Goal: Task Accomplishment & Management: Use online tool/utility

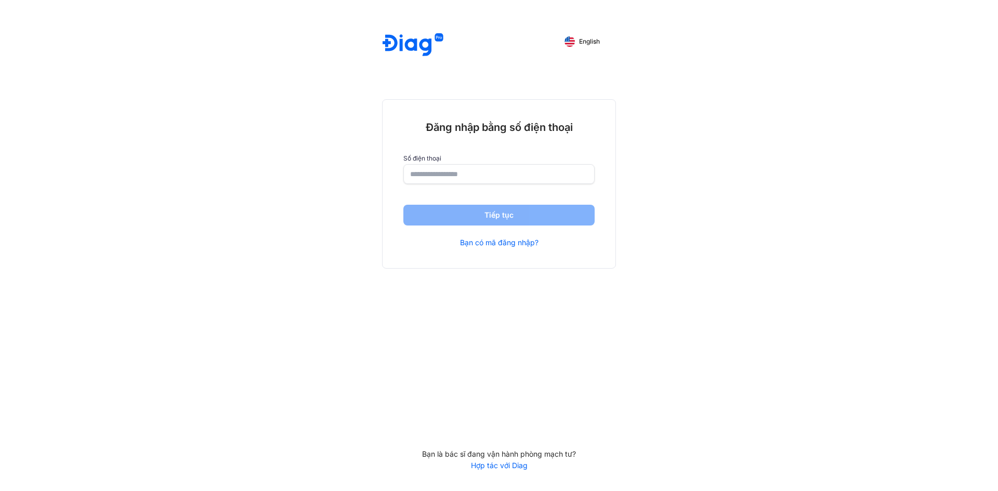
click at [535, 178] on input "number" at bounding box center [499, 174] width 178 height 19
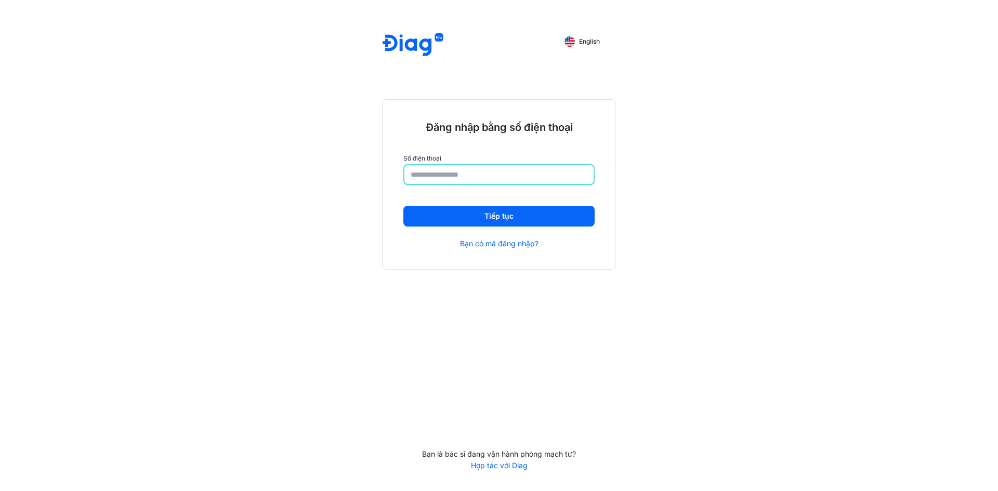
type input "**********"
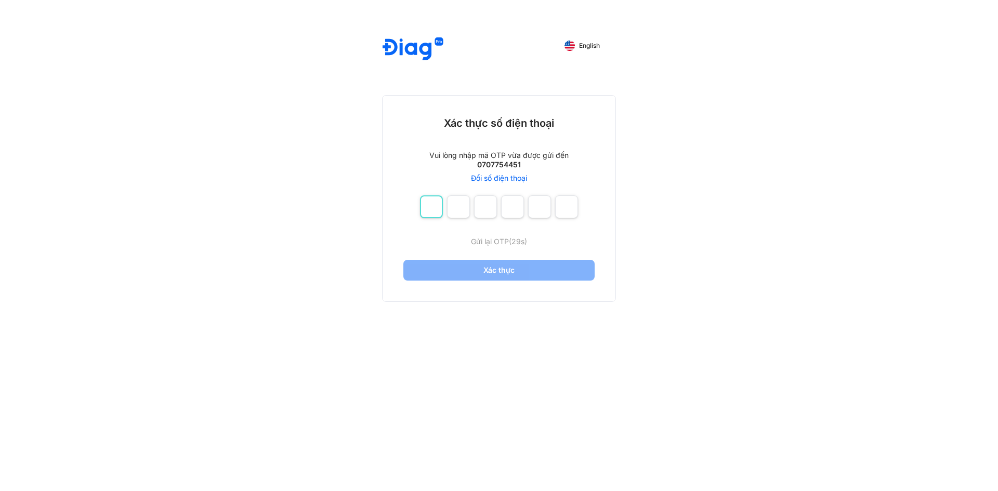
click at [428, 212] on input "number" at bounding box center [431, 206] width 23 height 23
type input "*"
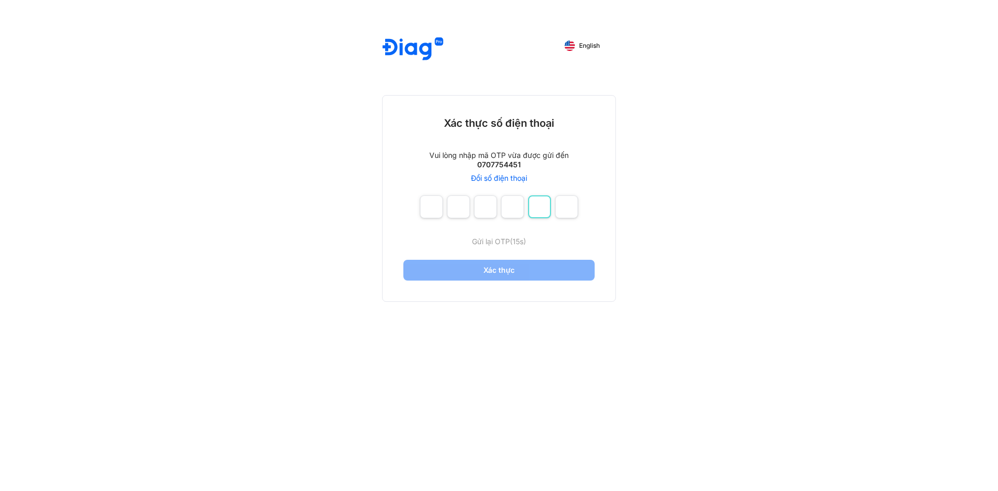
type input "*"
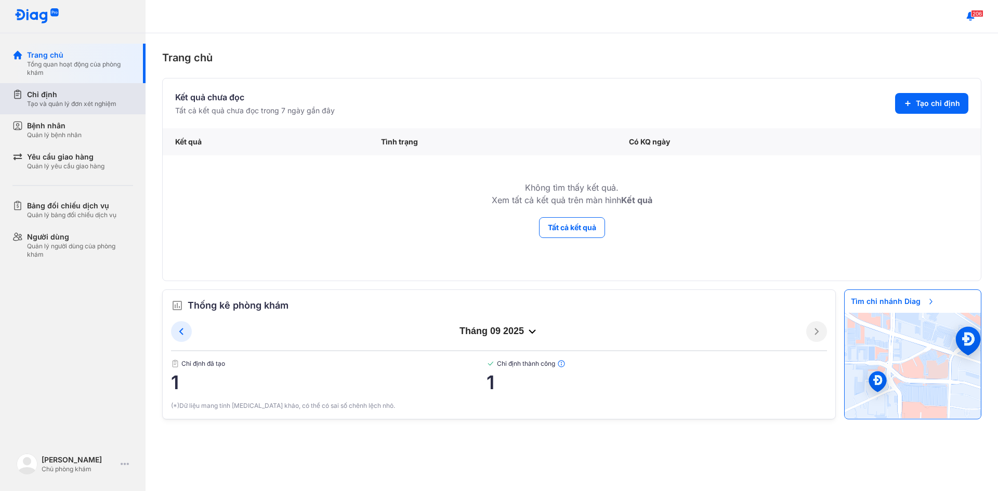
click at [66, 102] on div "Tạo và quản lý đơn xét nghiệm" at bounding box center [71, 104] width 89 height 8
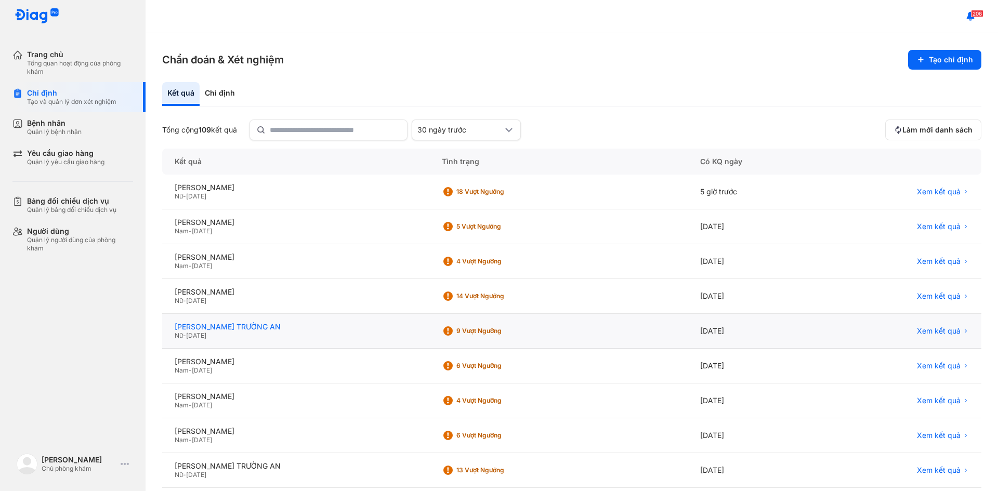
click at [282, 331] on div "PHẠM TRẦN NỮ TRƯỜNG AN" at bounding box center [296, 326] width 242 height 9
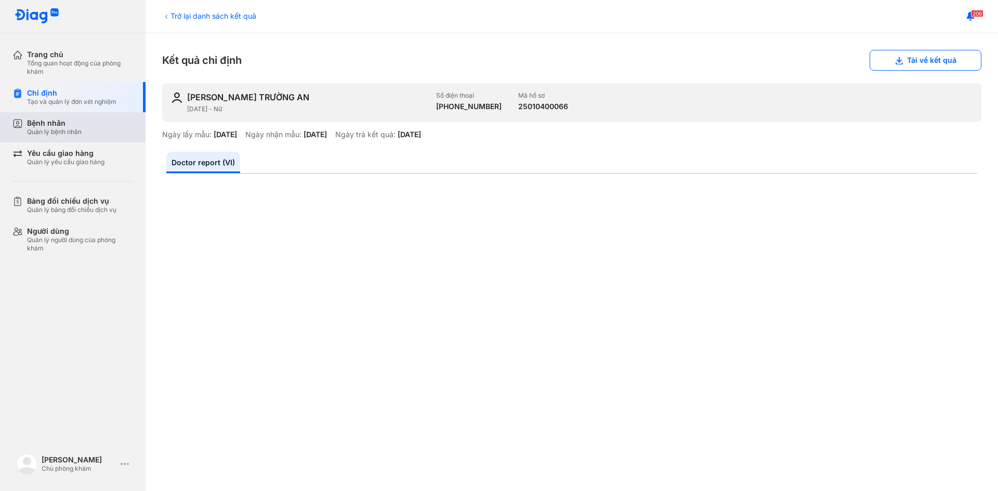
click at [32, 135] on div "Quản lý bệnh nhân" at bounding box center [54, 132] width 55 height 8
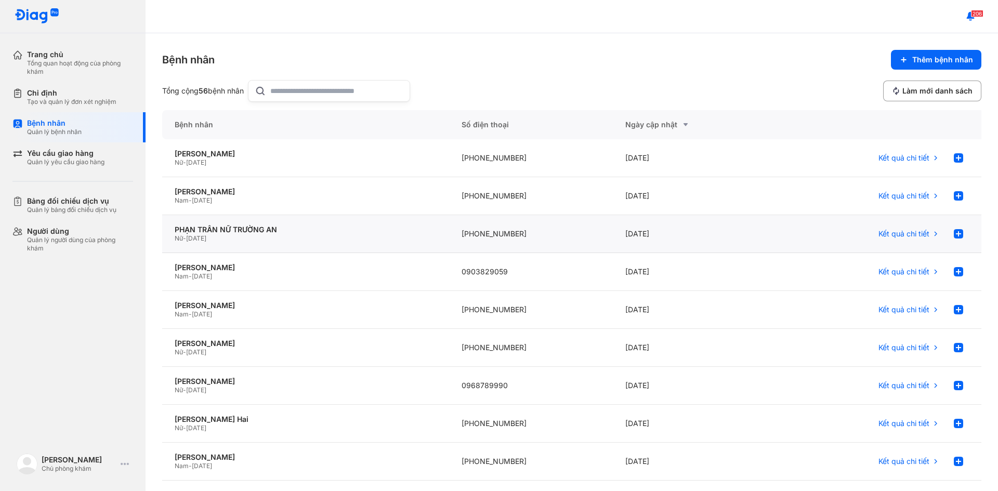
click at [263, 241] on div "Nữ - [DATE]" at bounding box center [306, 238] width 262 height 8
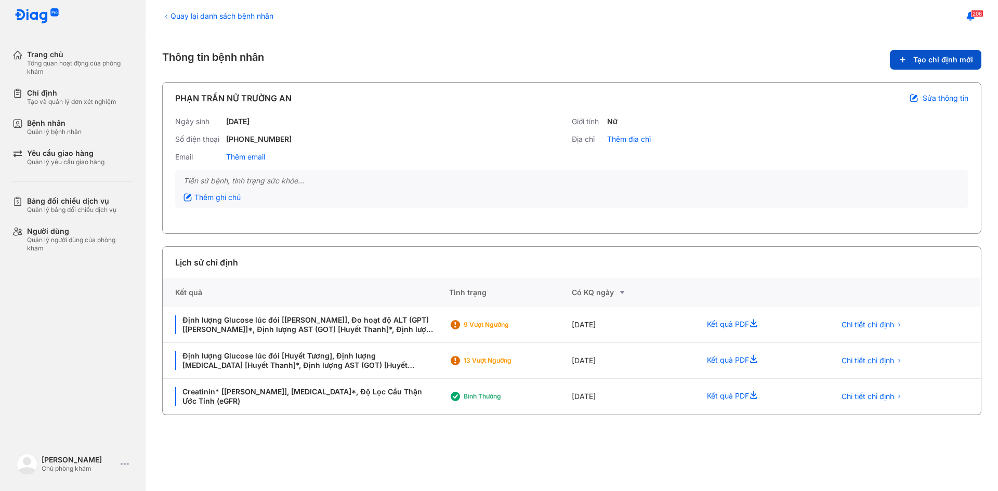
click at [922, 60] on span "Tạo chỉ định mới" at bounding box center [944, 59] width 60 height 9
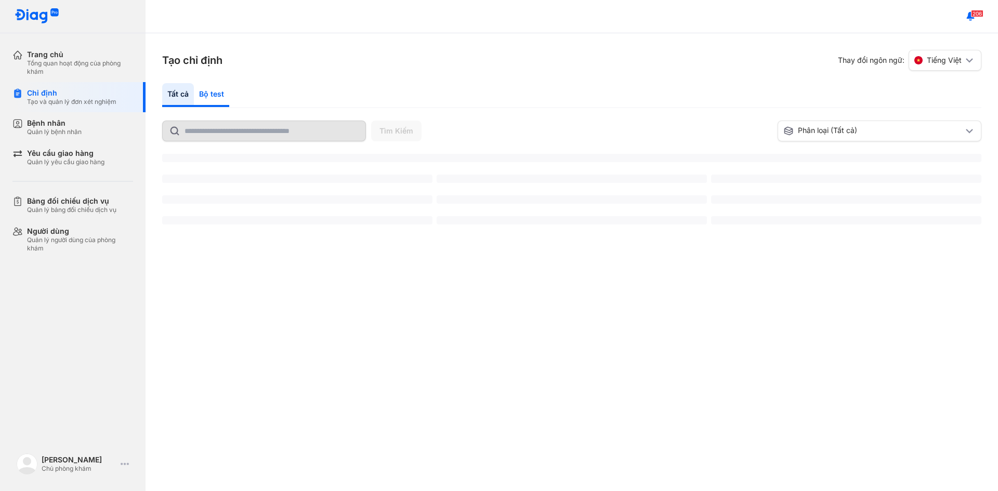
click at [213, 93] on div "Bộ test" at bounding box center [211, 95] width 35 height 24
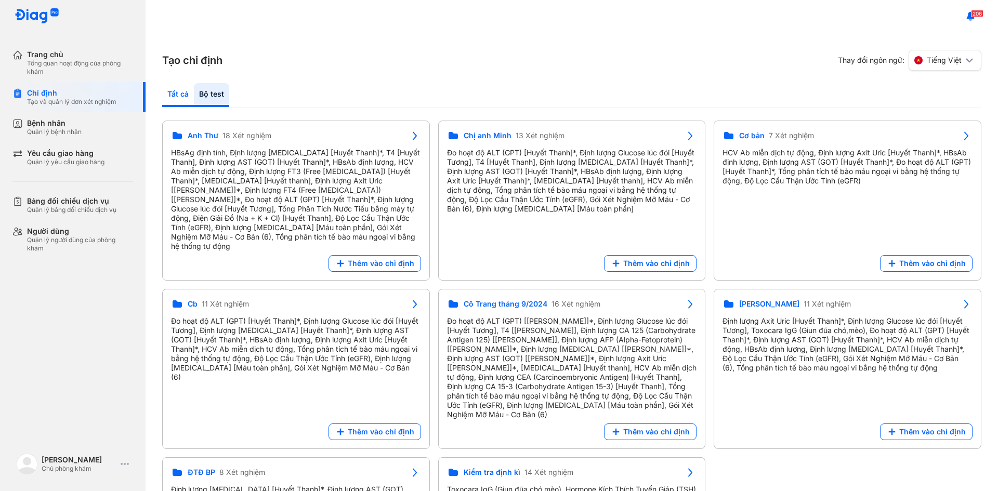
click at [184, 94] on div "Tất cả" at bounding box center [178, 95] width 32 height 24
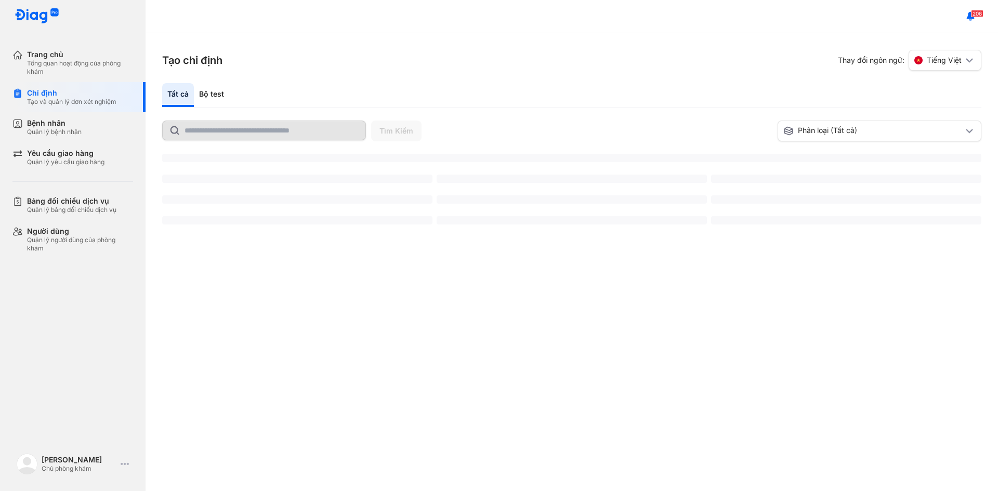
click at [291, 134] on input "text" at bounding box center [272, 130] width 175 height 19
click at [290, 131] on input "text" at bounding box center [272, 130] width 175 height 19
click at [243, 128] on input "text" at bounding box center [272, 130] width 175 height 19
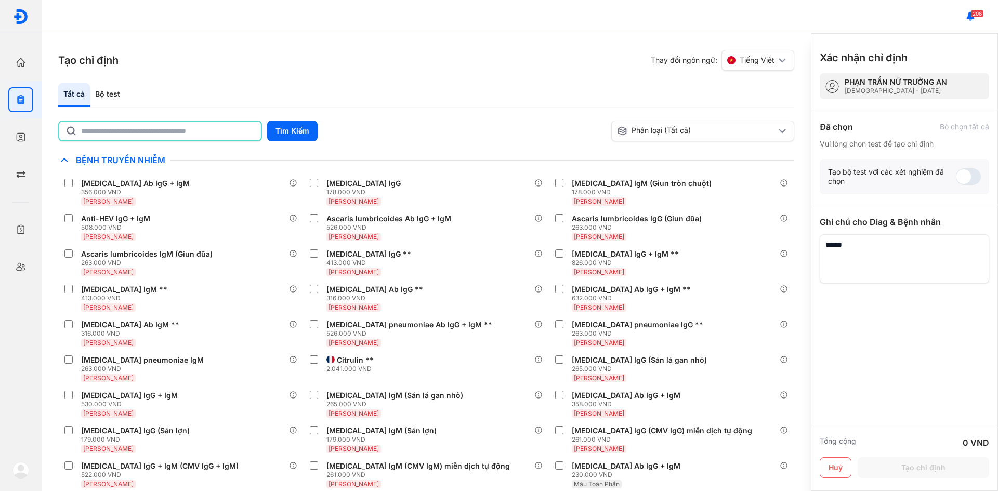
click at [149, 131] on input "text" at bounding box center [168, 131] width 174 height 19
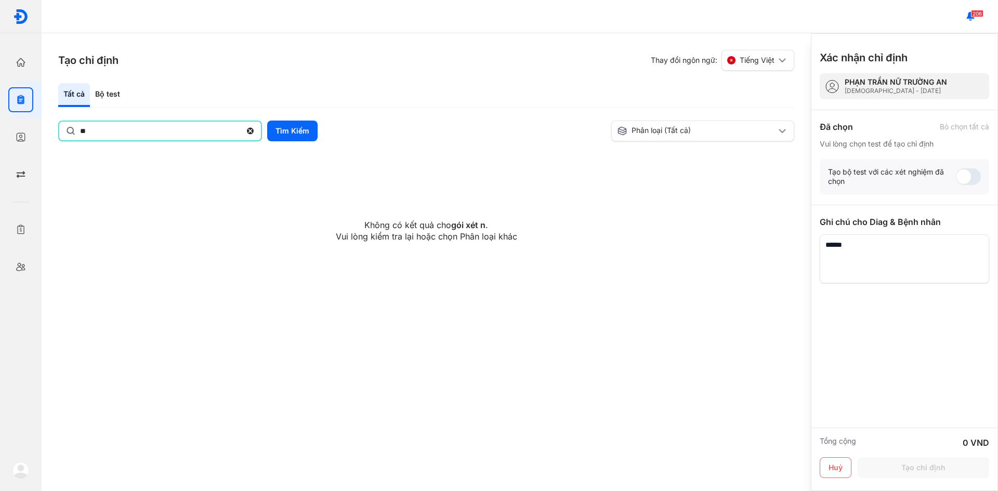
type input "*"
type input "**********"
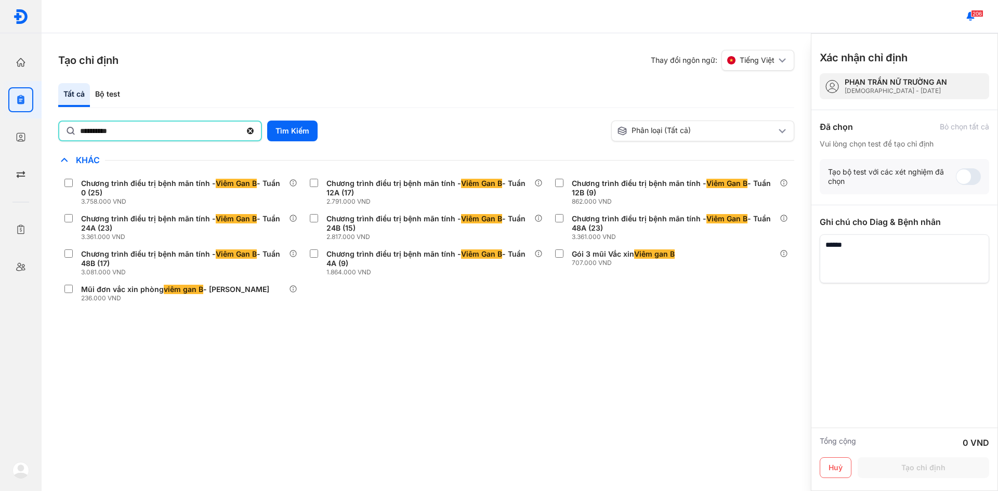
click at [161, 131] on input "**********" at bounding box center [160, 131] width 161 height 19
click at [248, 128] on icon at bounding box center [250, 131] width 9 height 10
click at [242, 128] on input "**********" at bounding box center [161, 130] width 162 height 19
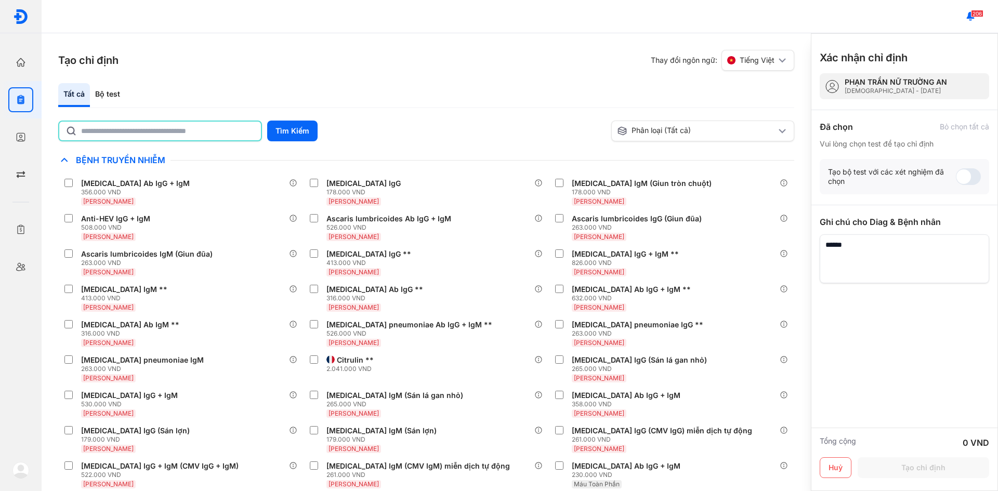
click at [182, 134] on input "text" at bounding box center [168, 131] width 174 height 19
type input "*"
type input "*****"
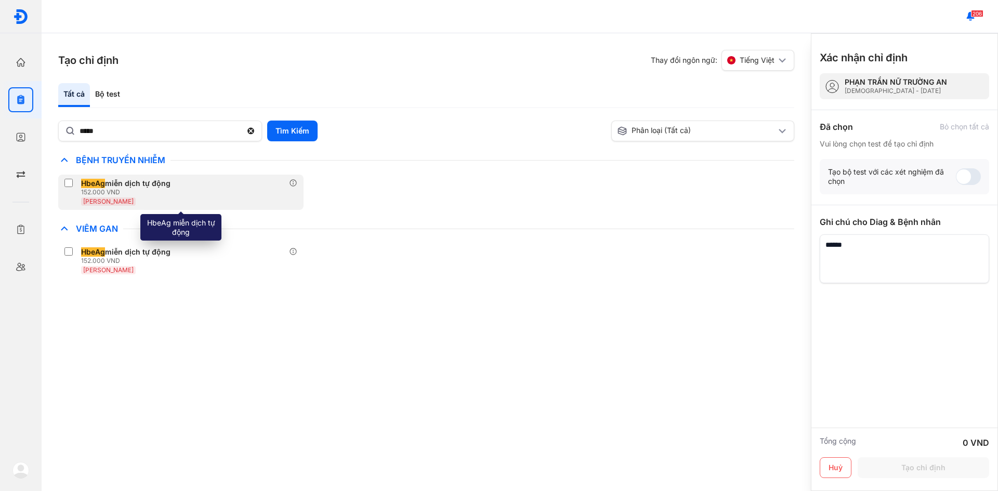
click at [158, 189] on div "152.000 VND" at bounding box center [128, 192] width 94 height 8
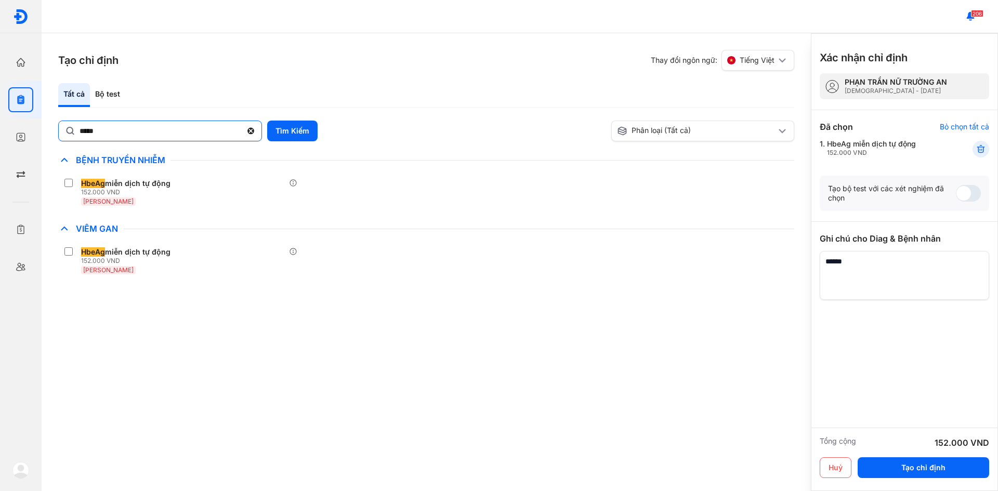
click at [247, 129] on icon at bounding box center [250, 131] width 9 height 10
click at [242, 129] on input "*****" at bounding box center [161, 130] width 162 height 19
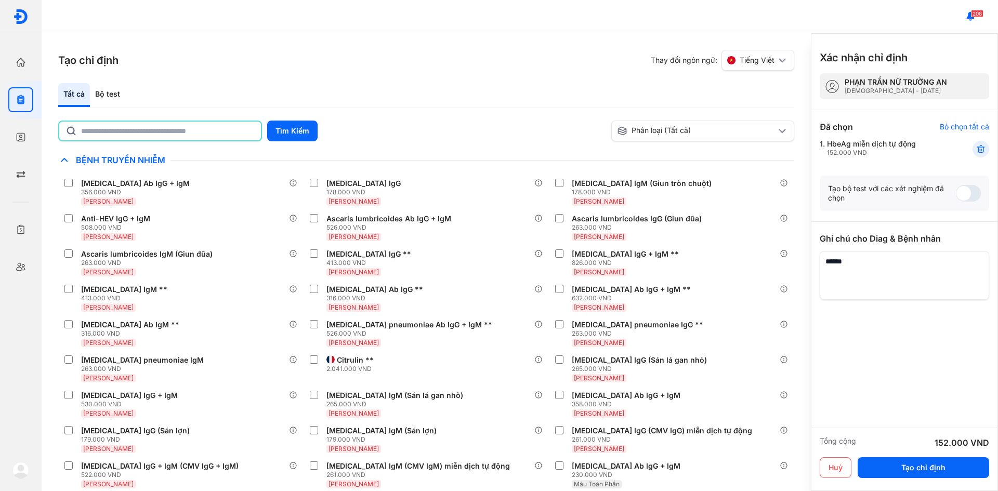
click at [208, 136] on input "text" at bounding box center [168, 131] width 174 height 19
type input "*"
type input "**********"
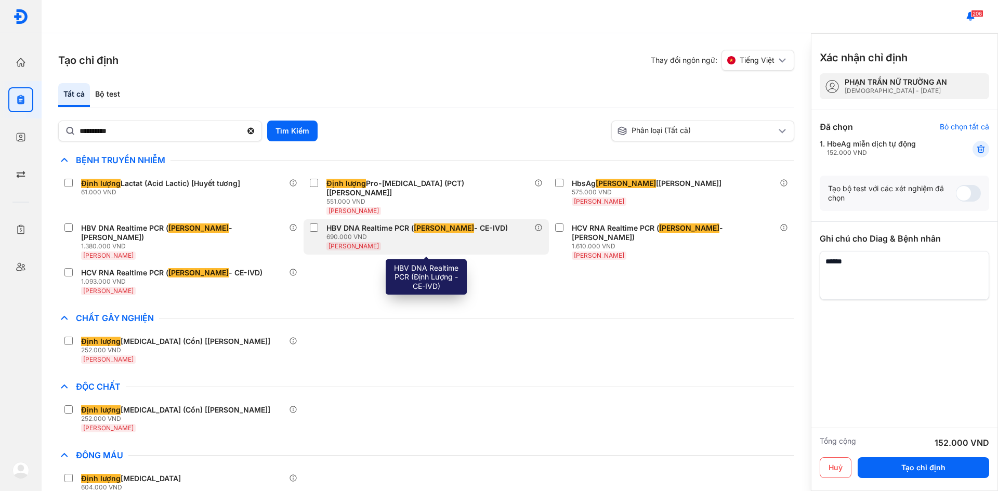
click at [331, 224] on div "HBV DNA Realtime PCR ( Định Lượng - CE-IVD)" at bounding box center [417, 228] width 181 height 9
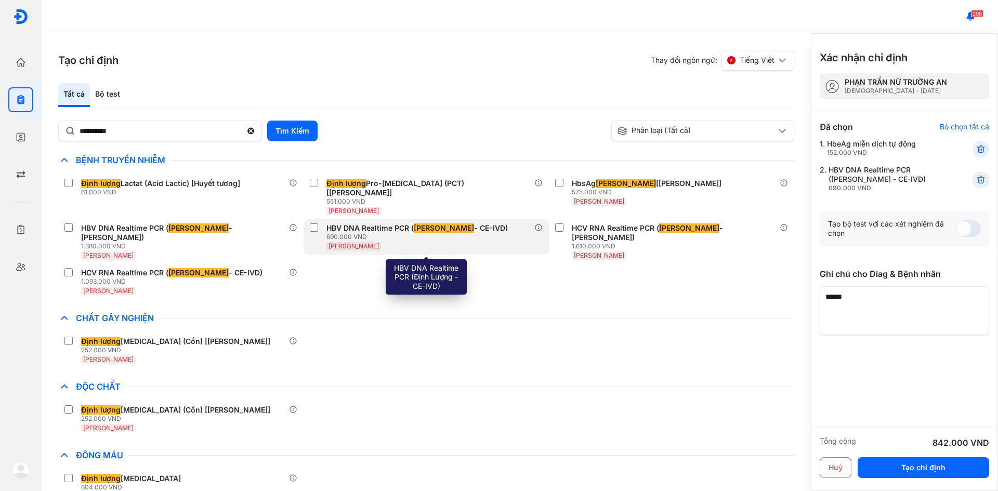
click at [331, 224] on div "HBV DNA Realtime PCR ( Định Lượng - CE-IVD)" at bounding box center [417, 228] width 181 height 9
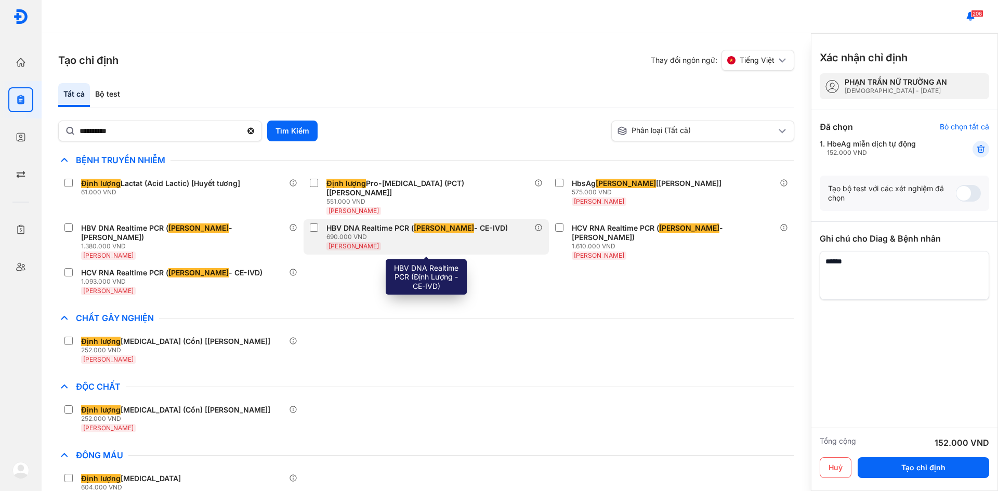
click at [329, 224] on div "HBV DNA Realtime PCR ( Định Lượng - CE-IVD)" at bounding box center [417, 228] width 181 height 9
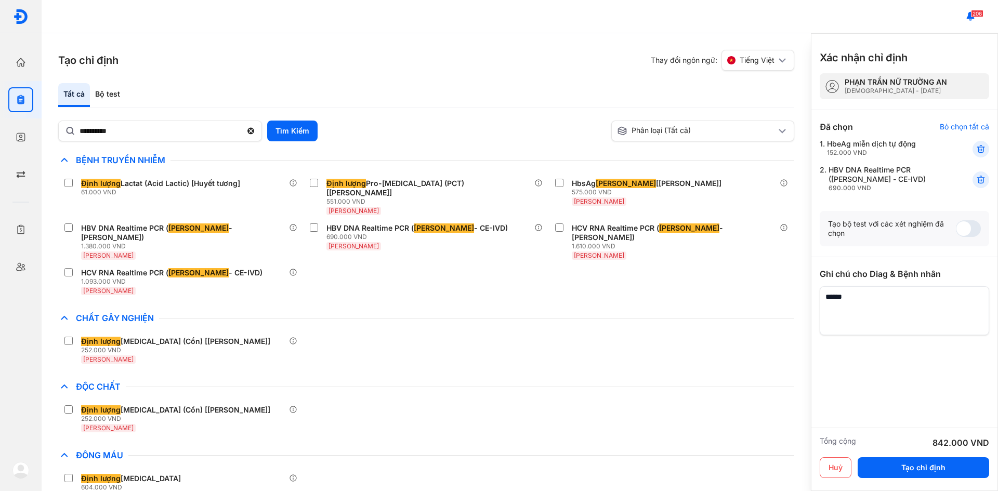
drag, startPoint x: 829, startPoint y: 171, endPoint x: 909, endPoint y: 181, distance: 80.3
click at [909, 181] on div "HBV DNA Realtime PCR (Định Lượng - CE-IVD) 690.000 VND" at bounding box center [888, 178] width 119 height 27
click at [860, 181] on div "HBV DNA Realtime PCR (Định Lượng - CE-IVD) 690.000 VND" at bounding box center [888, 178] width 119 height 27
click at [859, 181] on div "HBV DNA Realtime PCR (Định Lượng - CE-IVD) 690.000 VND" at bounding box center [888, 178] width 119 height 27
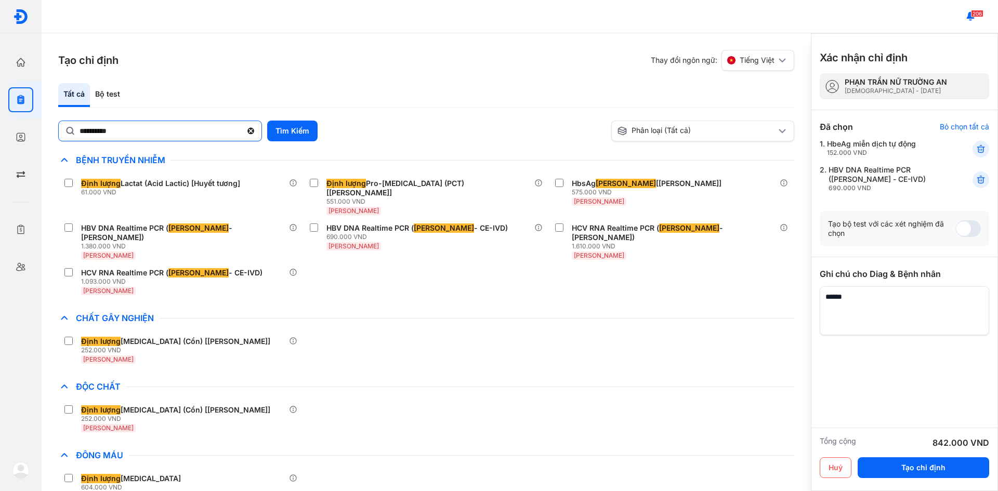
click at [249, 129] on use at bounding box center [250, 131] width 7 height 7
click at [242, 129] on input "**********" at bounding box center [161, 130] width 162 height 19
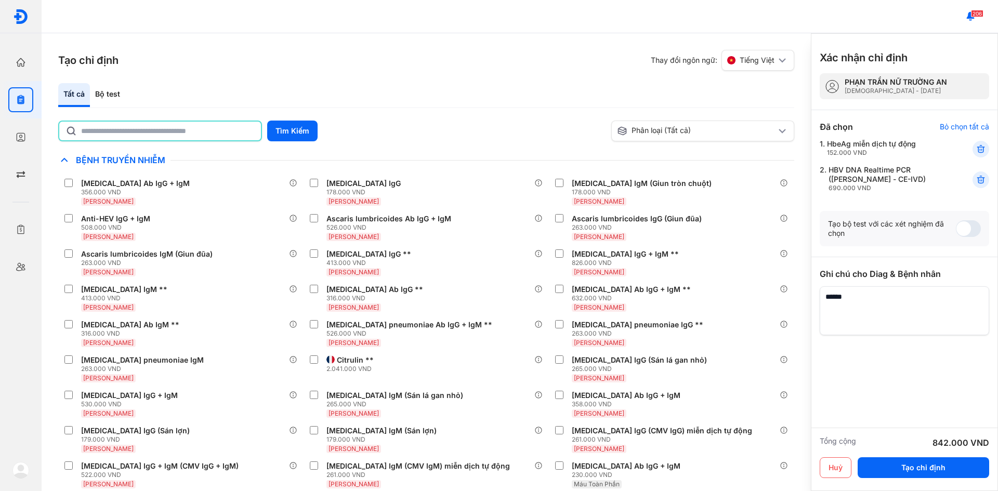
click at [212, 136] on input "text" at bounding box center [168, 131] width 174 height 19
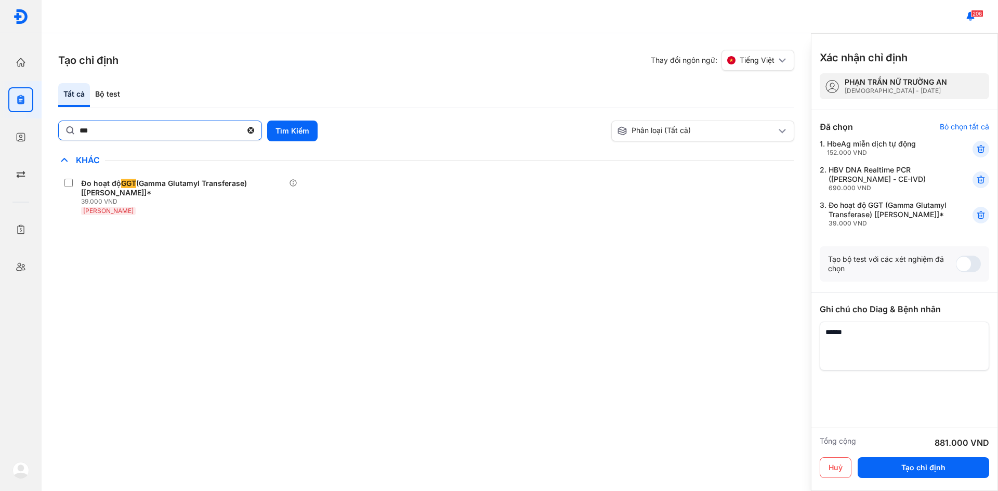
click at [159, 124] on input "***" at bounding box center [161, 130] width 162 height 19
type input "*"
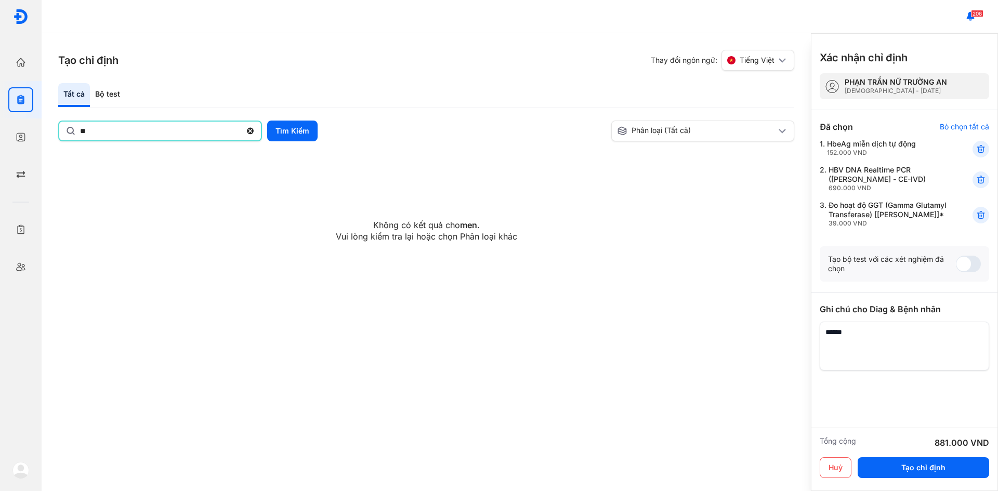
type input "*"
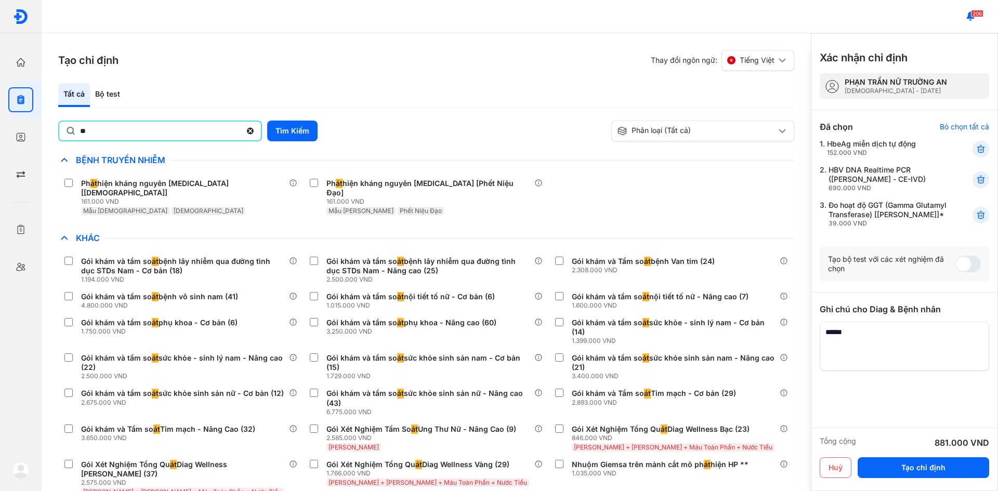
type input "*"
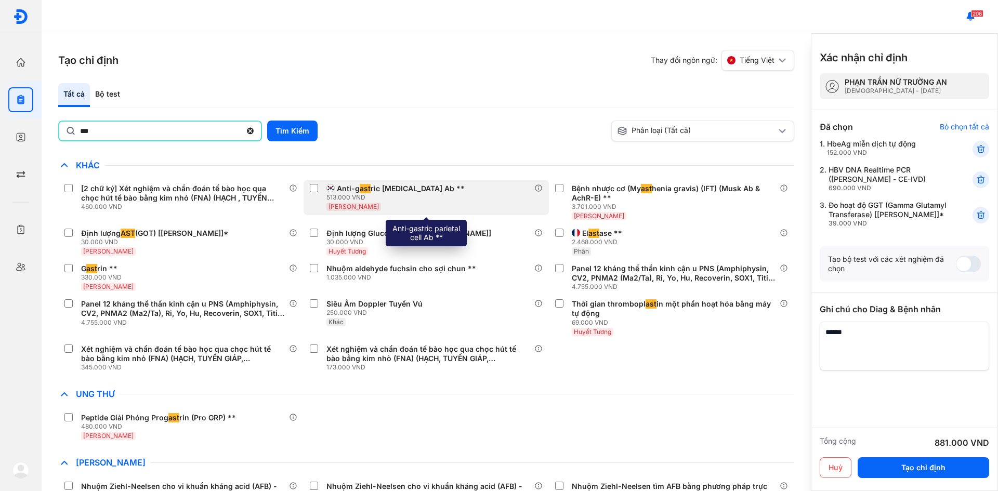
scroll to position [156, 0]
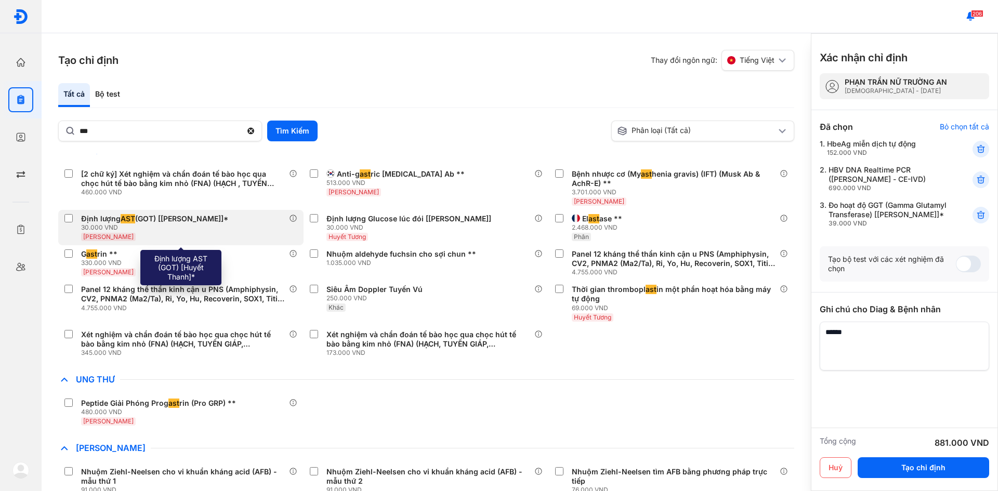
click at [73, 221] on label at bounding box center [70, 219] width 12 height 10
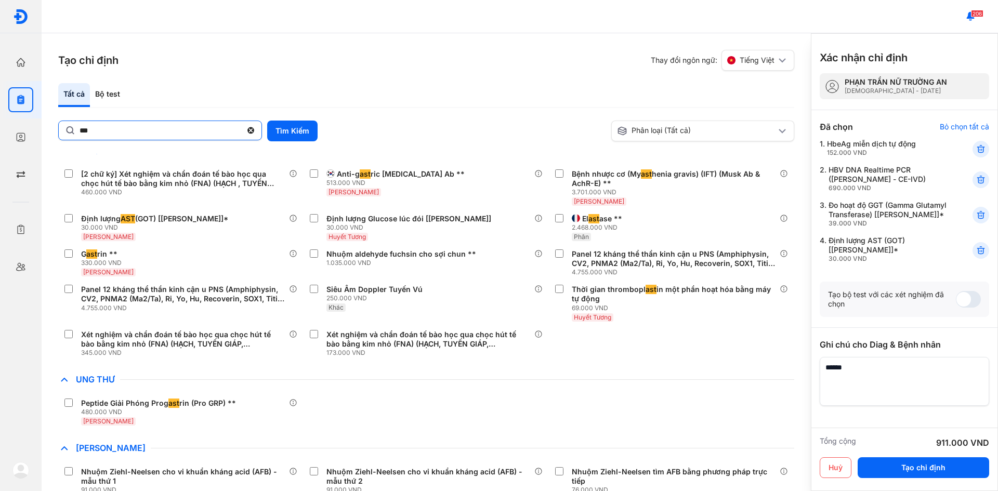
click at [115, 135] on input "***" at bounding box center [161, 130] width 162 height 19
type input "***"
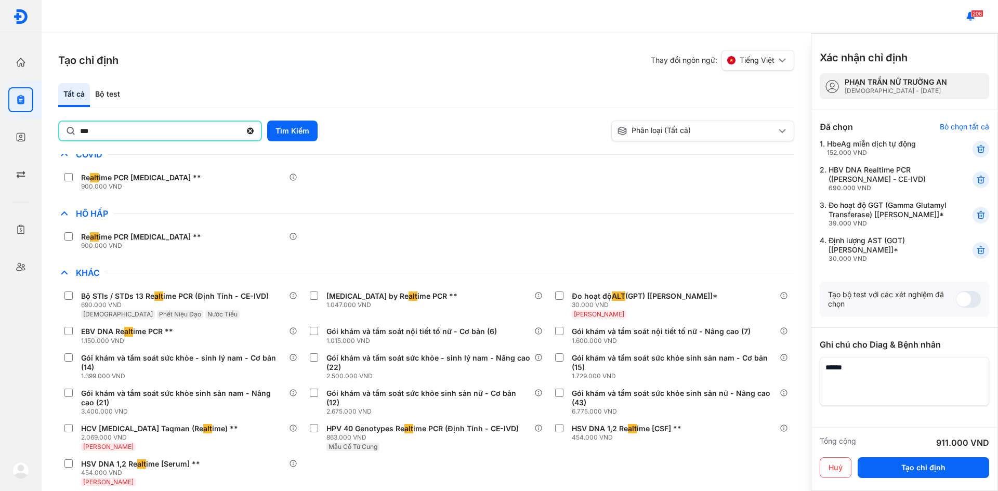
scroll to position [178, 0]
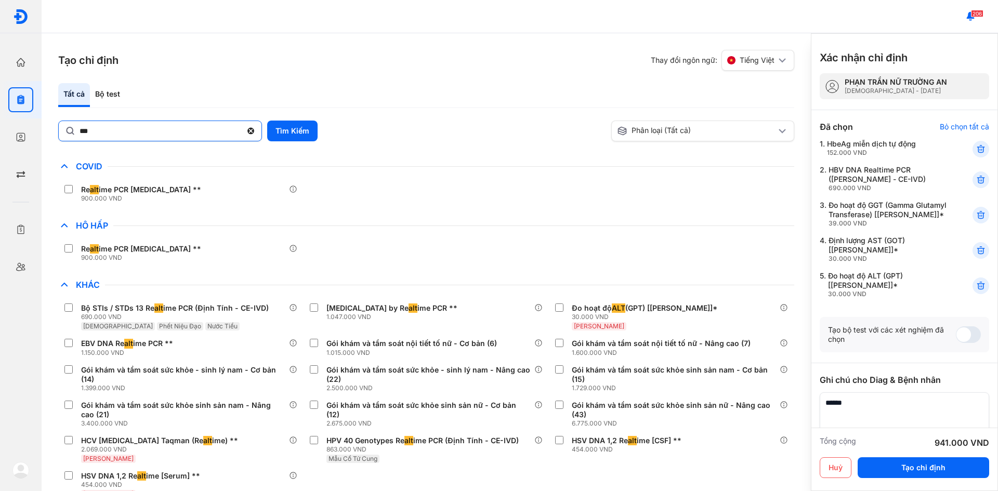
click at [254, 133] on use at bounding box center [250, 131] width 7 height 7
click at [242, 133] on input "***" at bounding box center [161, 130] width 162 height 19
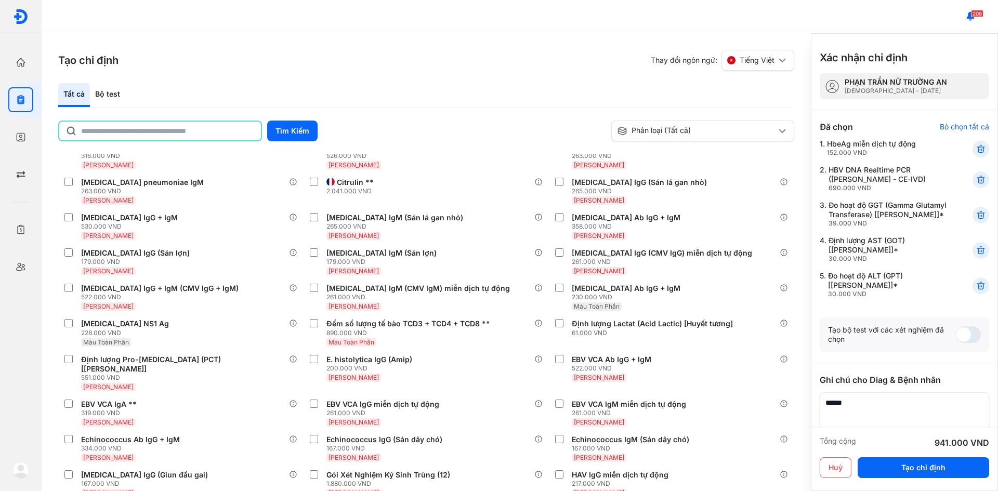
scroll to position [2345, 0]
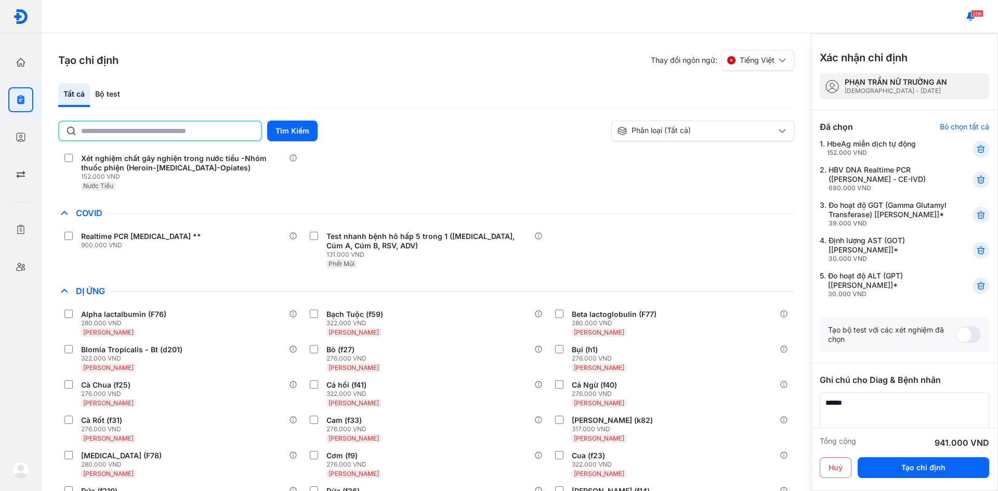
click at [216, 132] on input "text" at bounding box center [168, 131] width 174 height 19
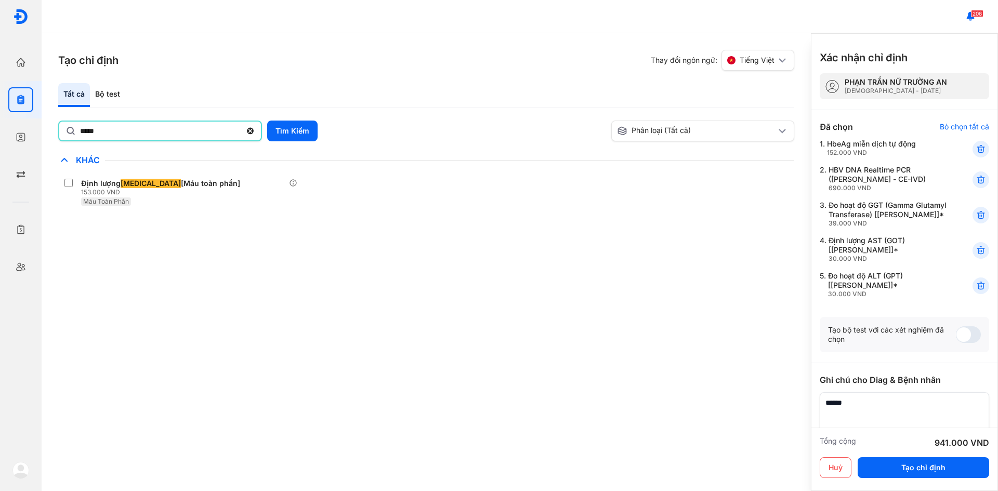
scroll to position [0, 0]
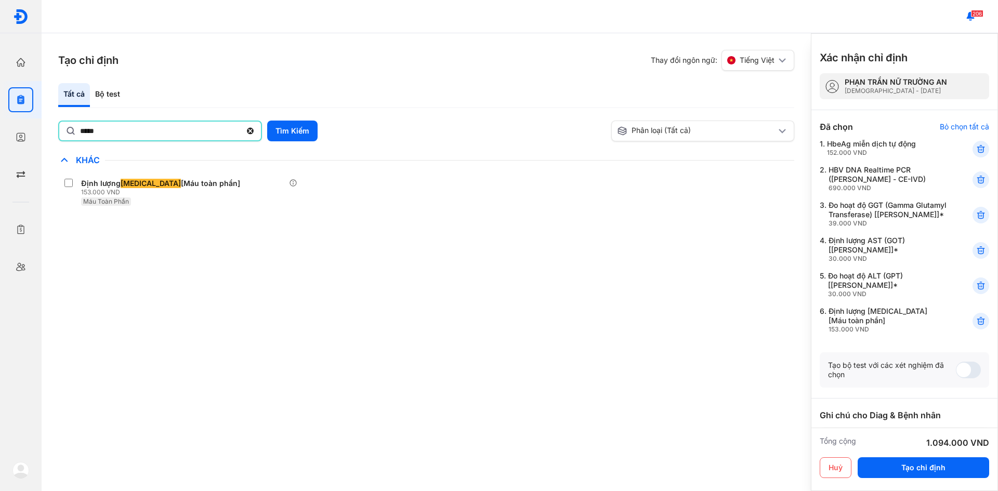
click at [120, 136] on input "*****" at bounding box center [160, 131] width 161 height 19
type input "*"
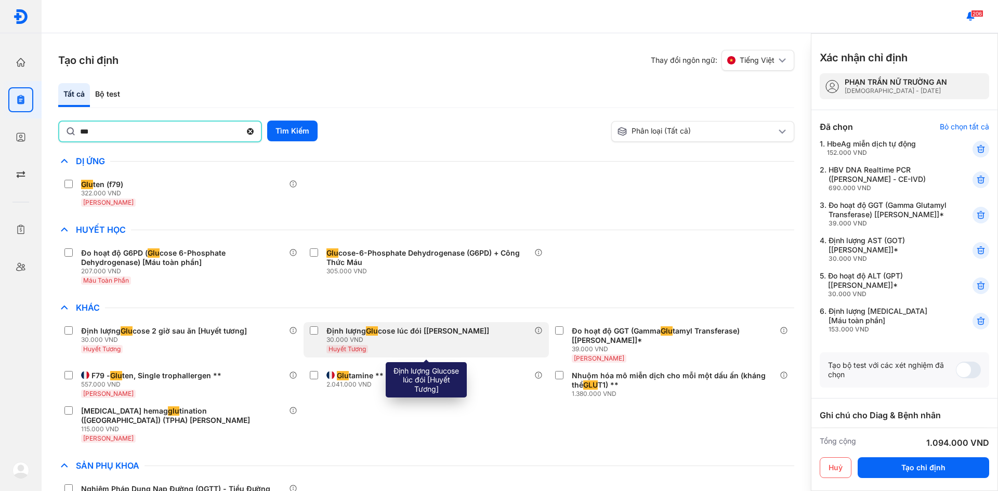
click at [424, 332] on div "Định lượng Glu cose lúc đói [Huyết Tương]" at bounding box center [408, 331] width 163 height 9
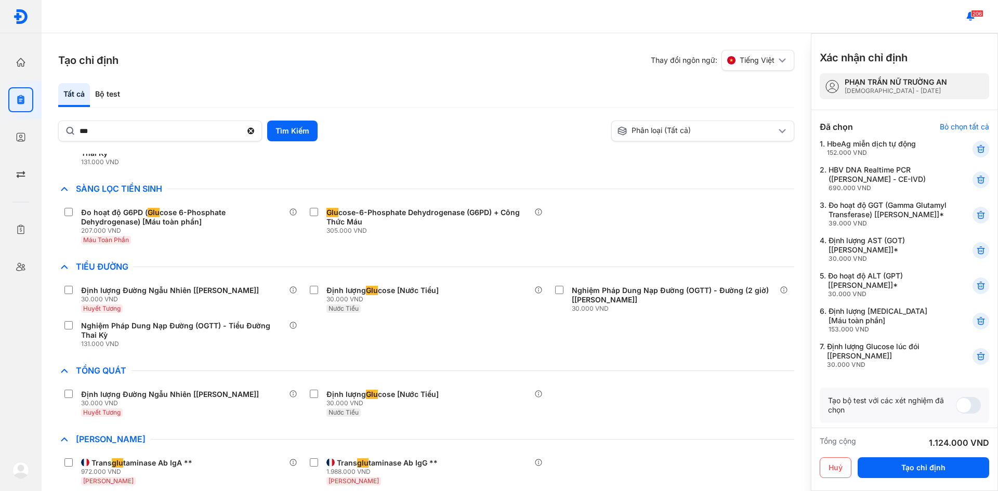
scroll to position [356, 0]
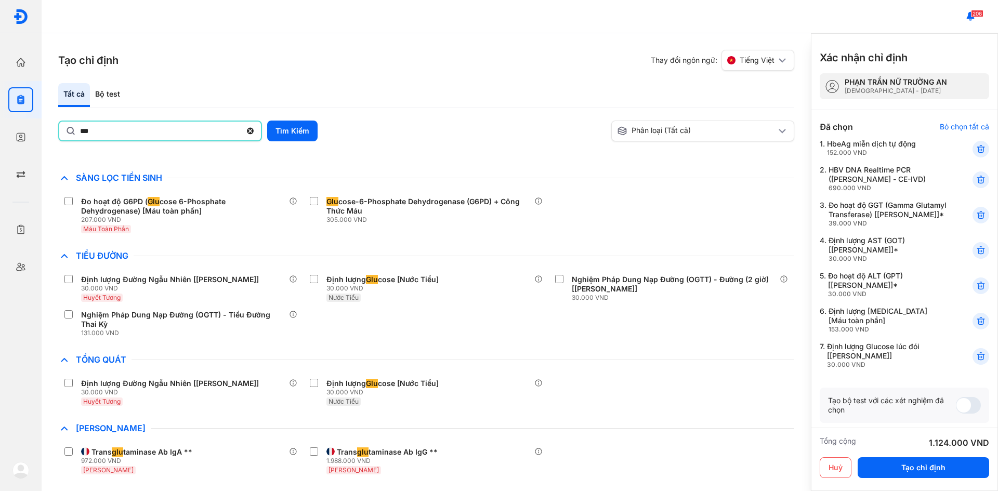
click at [133, 140] on input "***" at bounding box center [160, 131] width 161 height 19
type input "*"
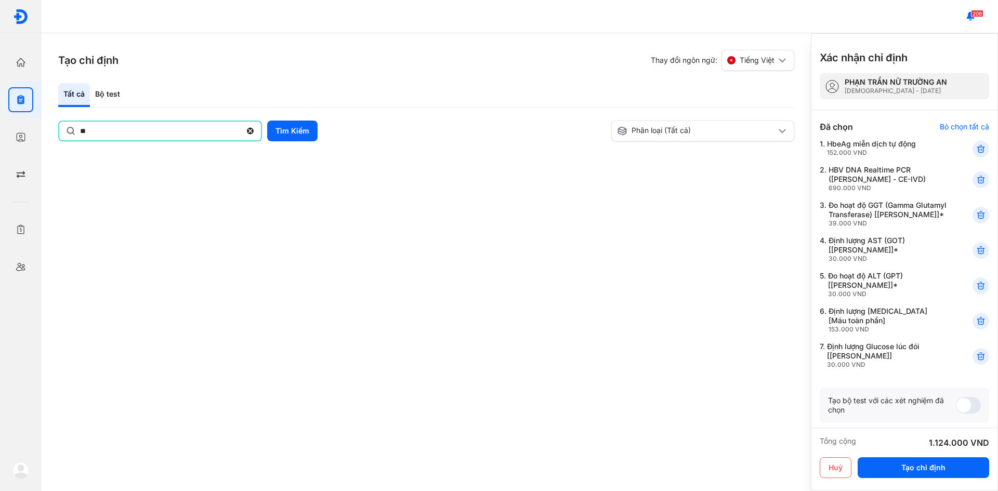
scroll to position [0, 0]
type input "*"
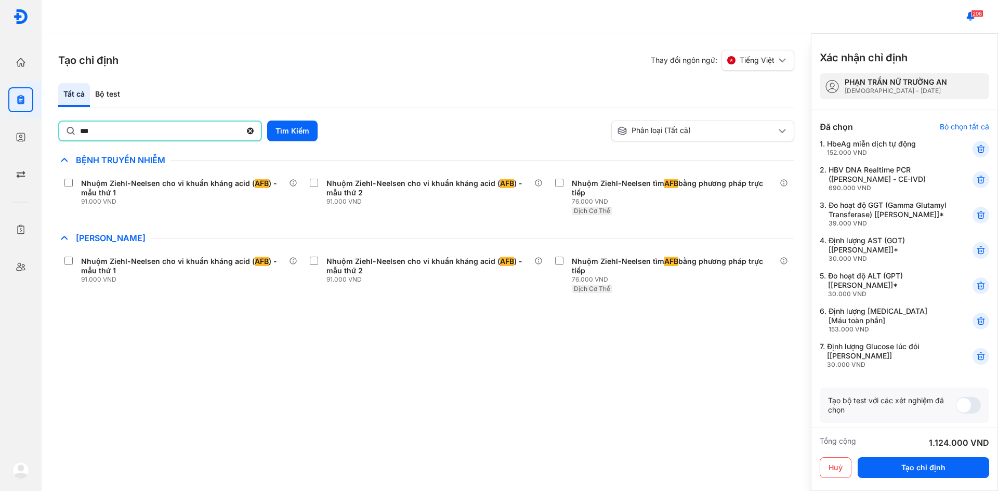
type input "***"
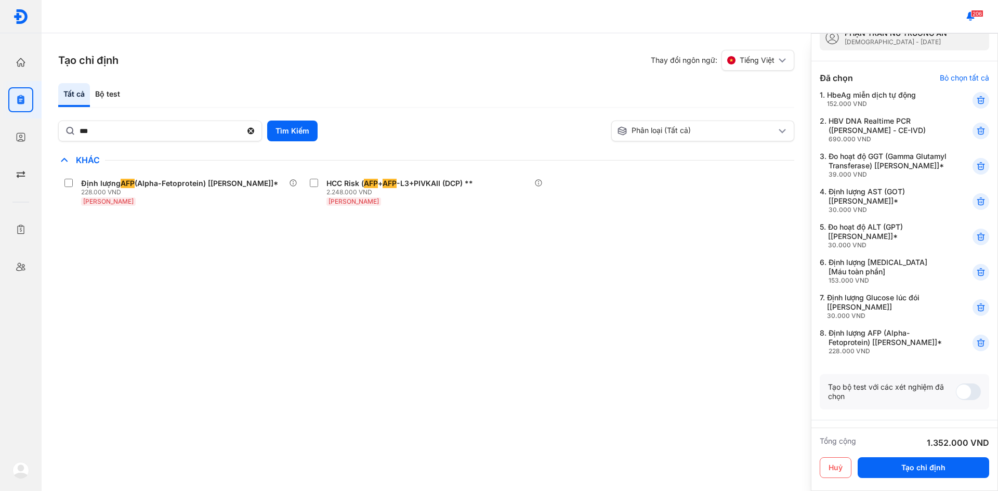
scroll to position [35, 0]
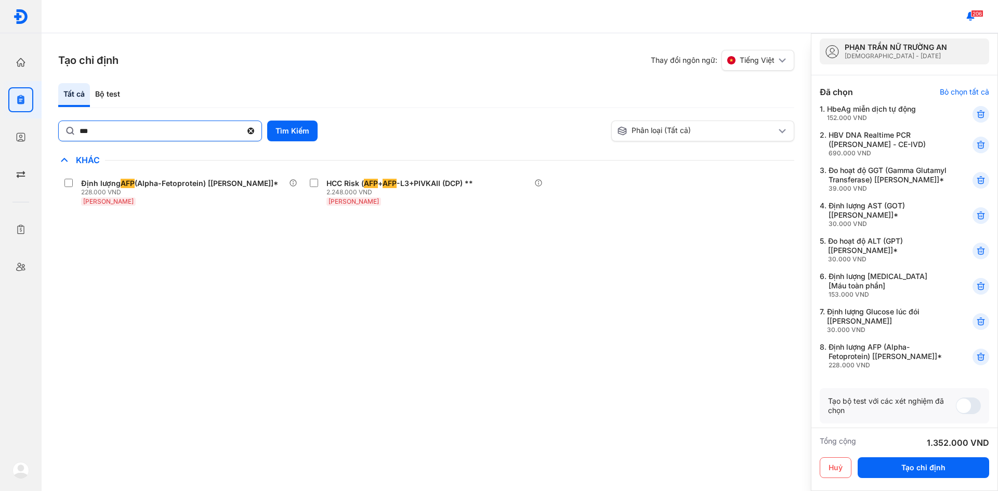
click at [253, 132] on use at bounding box center [250, 131] width 7 height 7
click at [242, 132] on input "***" at bounding box center [161, 130] width 162 height 19
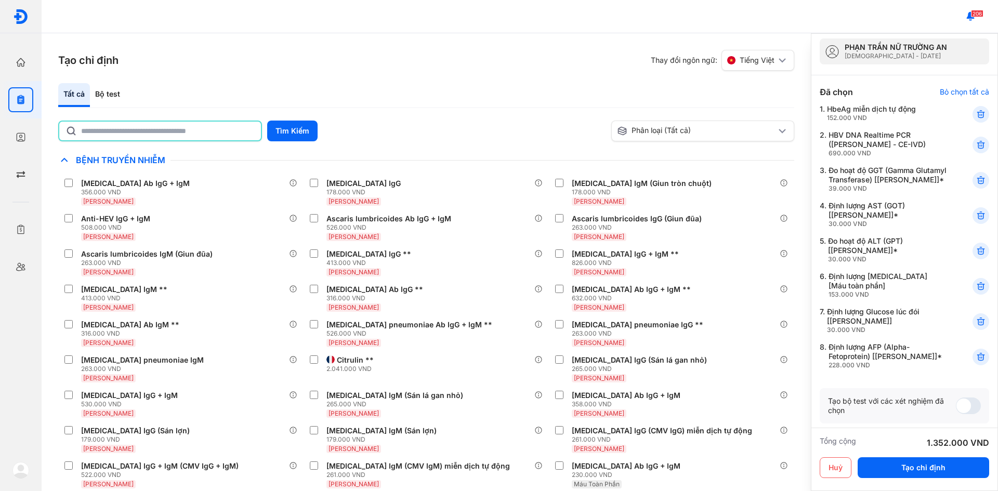
click at [214, 132] on input "text" at bounding box center [168, 131] width 174 height 19
type input "***"
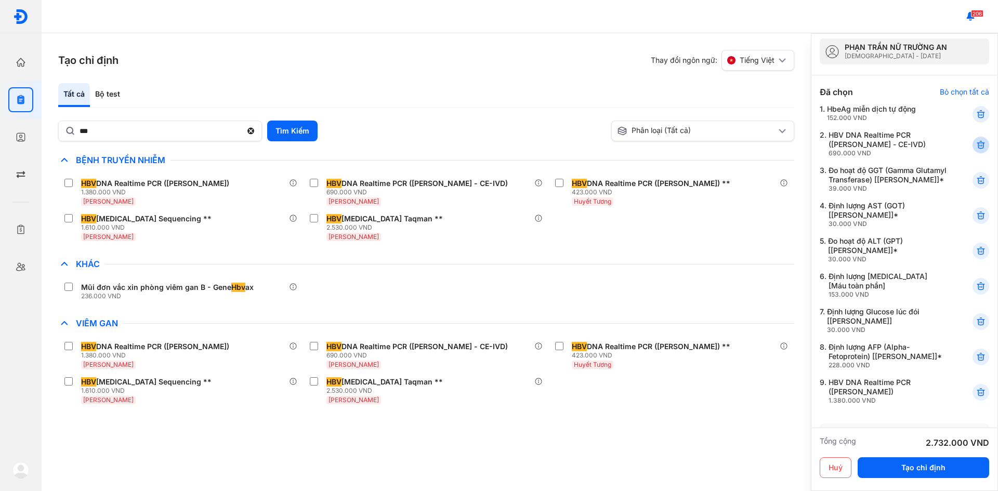
click at [976, 144] on icon at bounding box center [981, 145] width 10 height 10
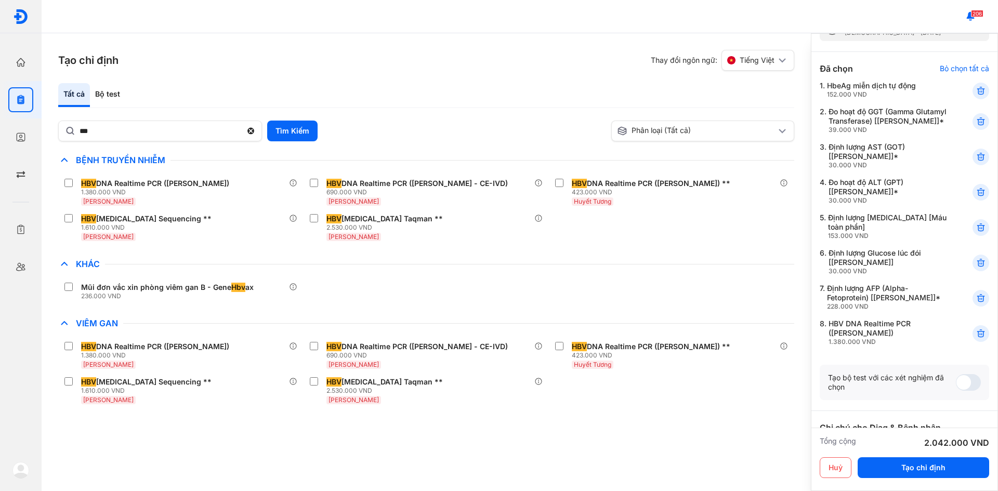
scroll to position [191, 0]
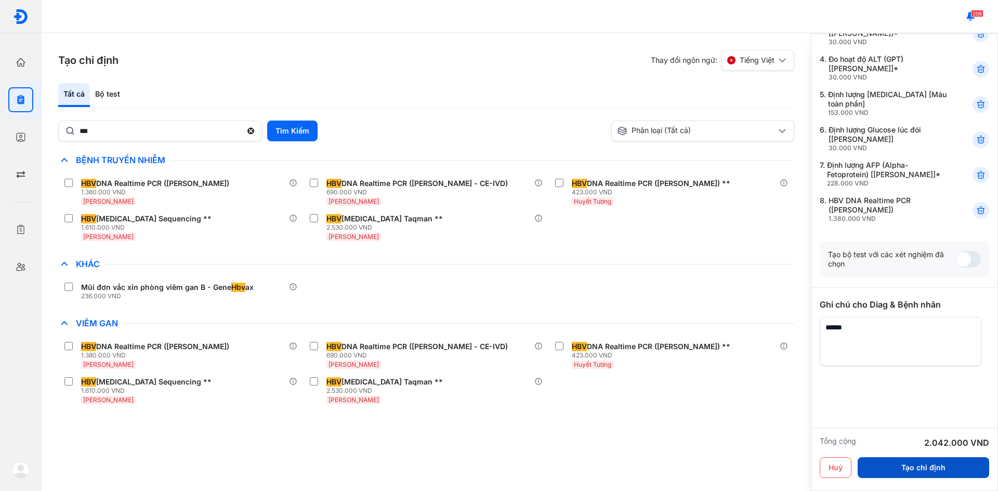
click at [922, 467] on button "Tạo chỉ định" at bounding box center [924, 468] width 132 height 21
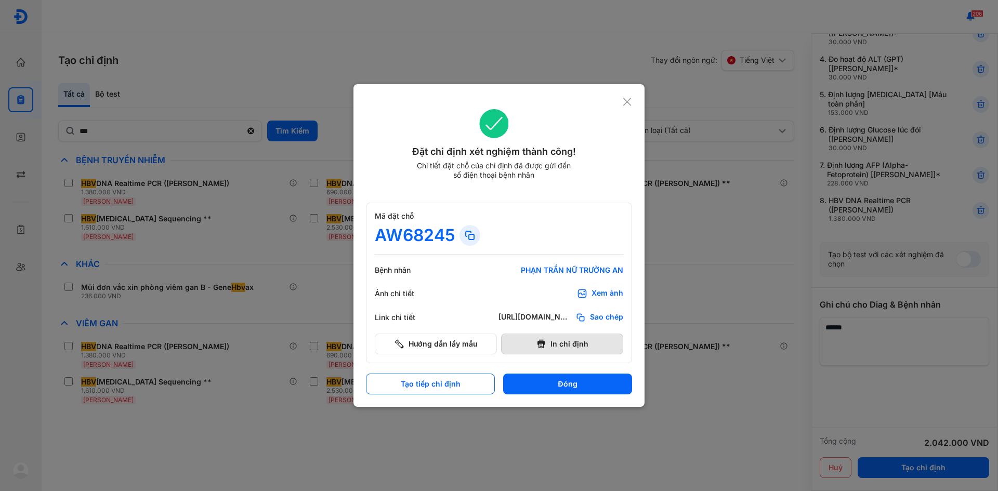
click at [559, 340] on button "In chỉ định" at bounding box center [562, 344] width 122 height 21
click at [624, 105] on use at bounding box center [627, 102] width 8 height 8
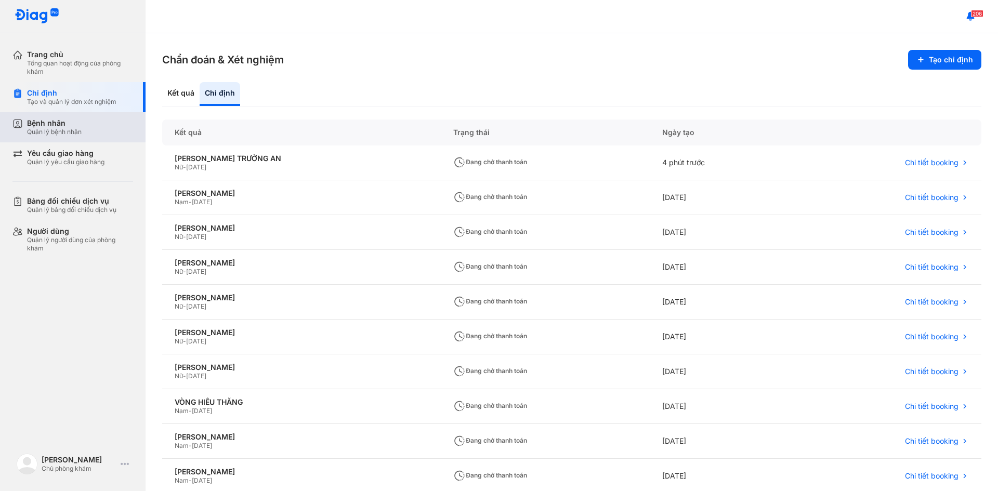
click at [95, 125] on div "Bệnh nhân Quản lý bệnh nhân" at bounding box center [80, 128] width 106 height 18
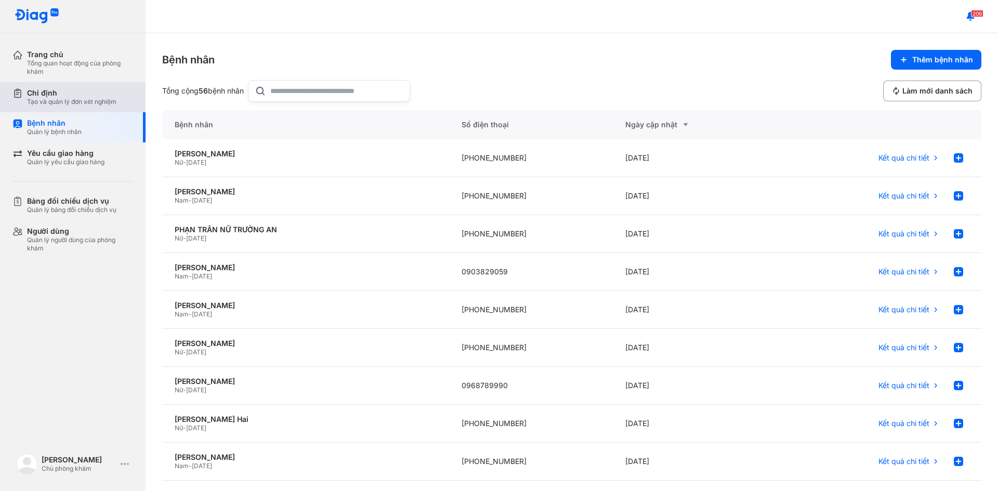
click at [85, 95] on div "Chỉ định" at bounding box center [71, 92] width 89 height 9
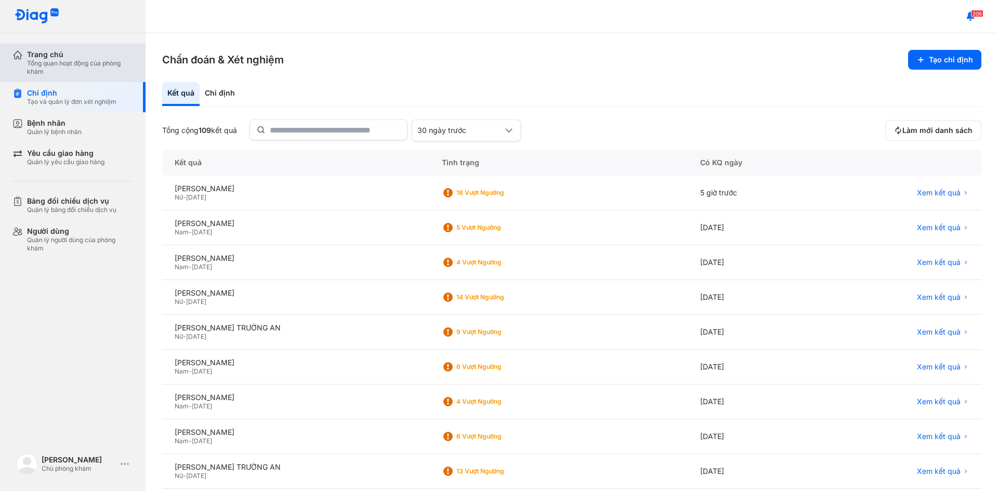
click at [110, 66] on div "Tổng quan hoạt động của phòng khám" at bounding box center [80, 67] width 106 height 17
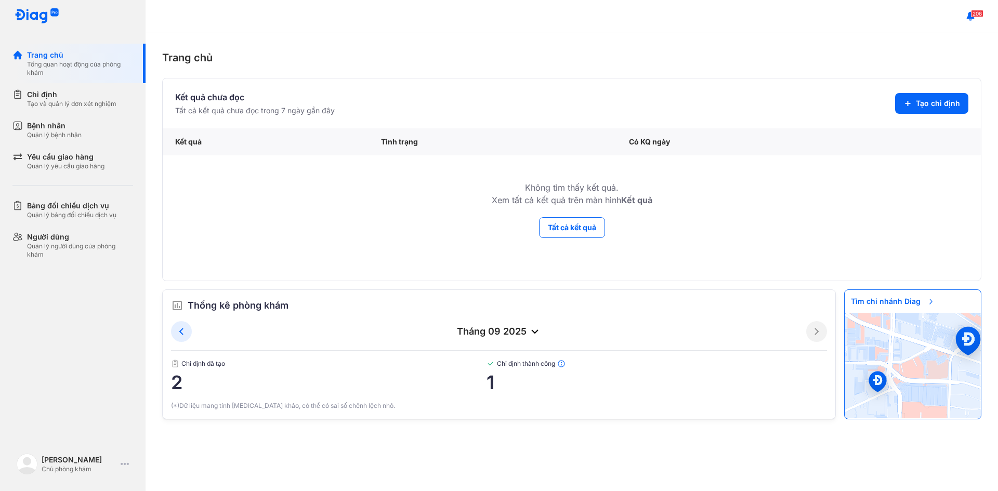
drag, startPoint x: 194, startPoint y: 365, endPoint x: 204, endPoint y: 366, distance: 10.4
click at [196, 365] on span "Chỉ định đã tạo" at bounding box center [329, 364] width 316 height 8
drag, startPoint x: 362, startPoint y: 390, endPoint x: 628, endPoint y: 386, distance: 265.7
click at [366, 389] on span "2" at bounding box center [329, 382] width 316 height 21
click at [569, 225] on button "Tất cả kết quả" at bounding box center [572, 227] width 66 height 21
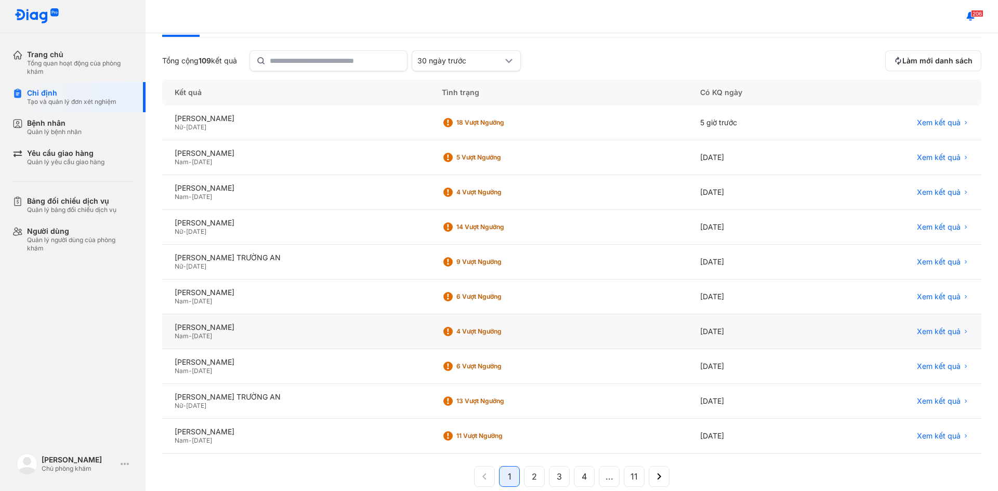
scroll to position [86, 0]
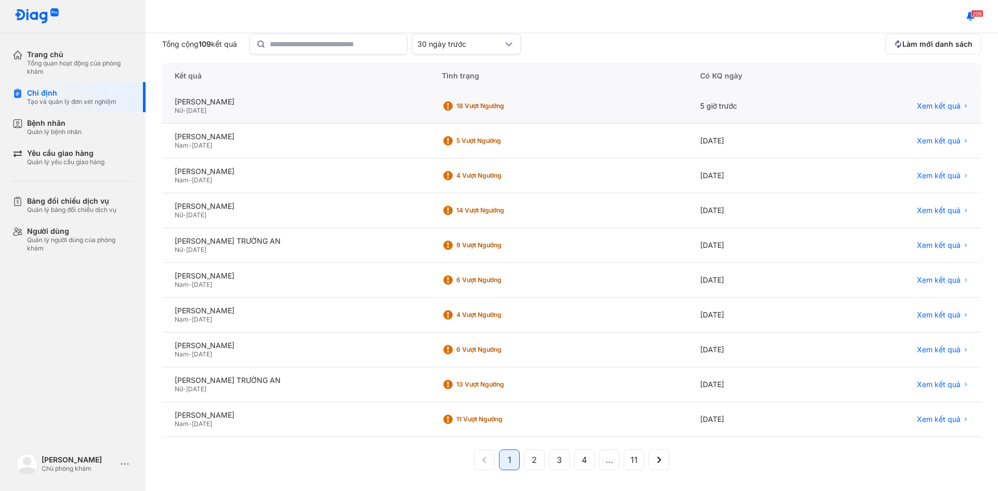
click at [297, 109] on div "Nữ - 22/06/1962" at bounding box center [296, 111] width 242 height 8
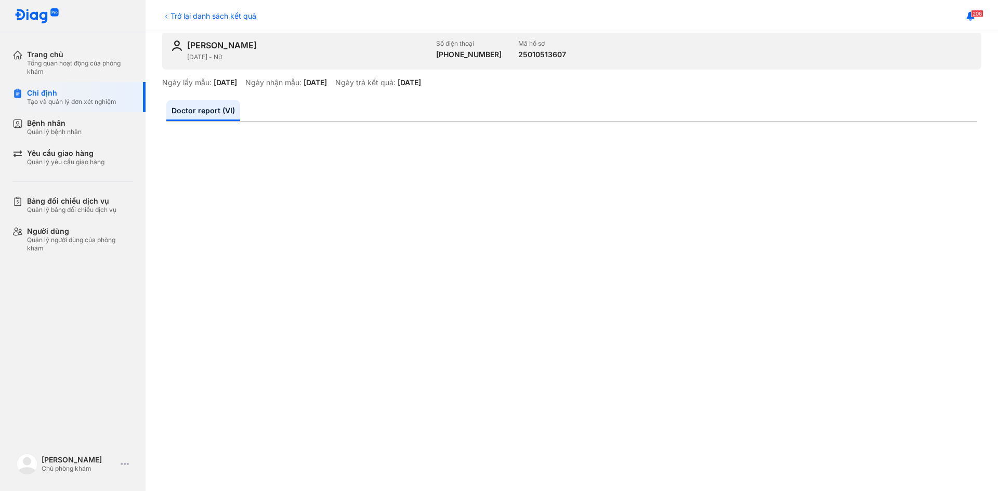
scroll to position [260, 0]
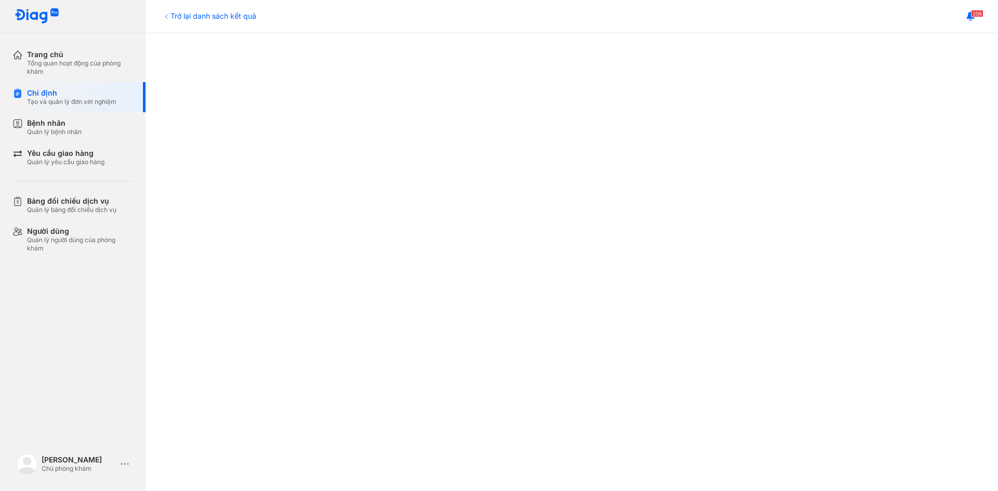
drag, startPoint x: 899, startPoint y: 464, endPoint x: 893, endPoint y: 463, distance: 6.3
click at [899, 464] on div at bounding box center [571, 321] width 811 height 799
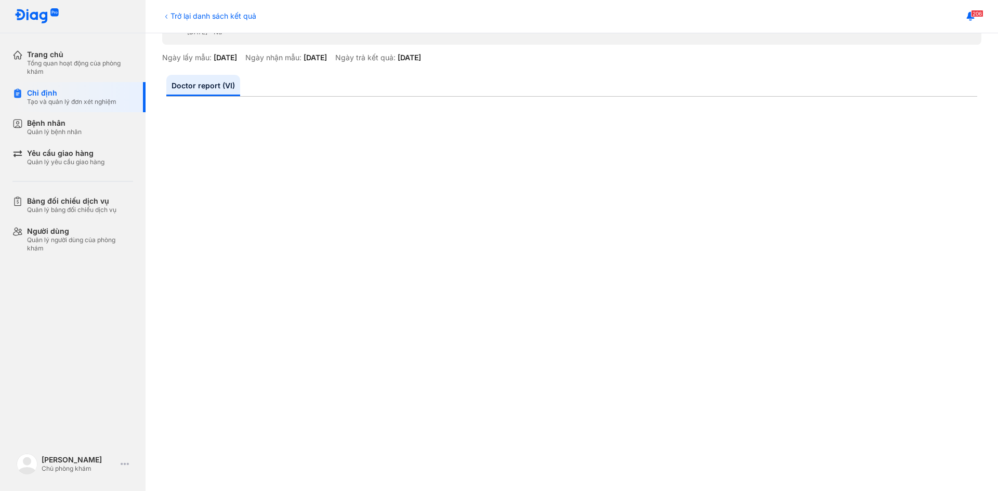
scroll to position [0, 0]
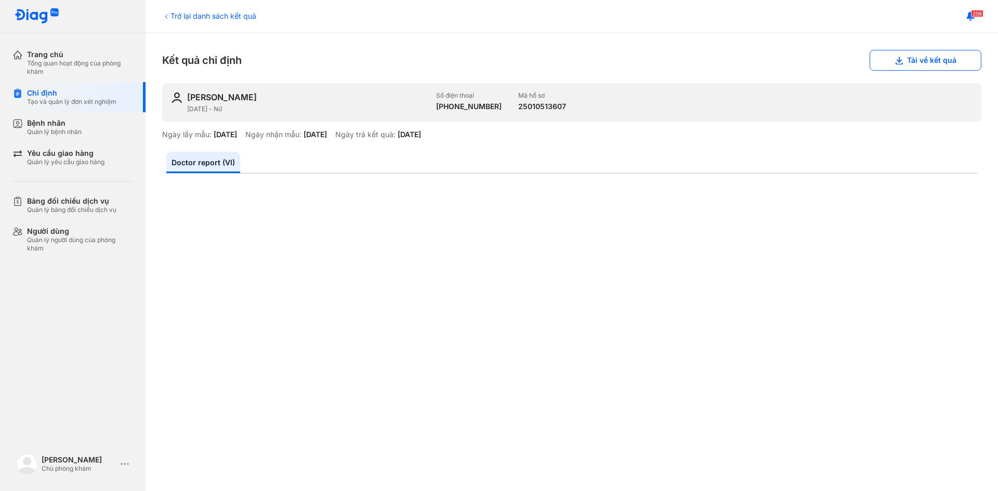
click at [169, 18] on icon at bounding box center [166, 16] width 8 height 8
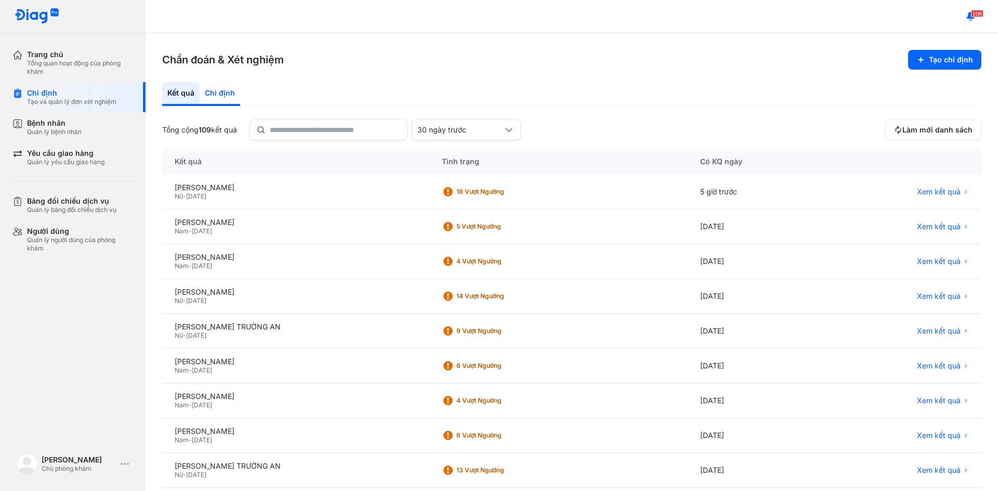
click at [216, 96] on div "Chỉ định" at bounding box center [220, 94] width 41 height 24
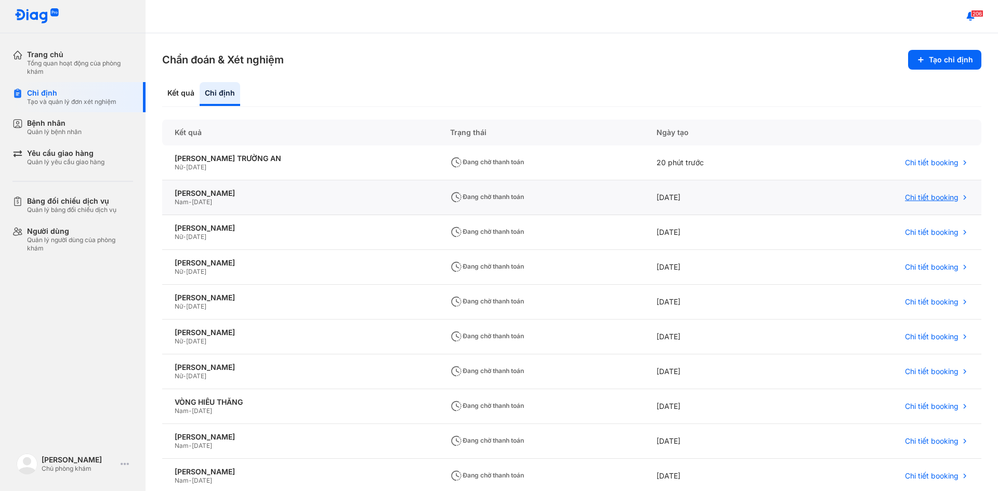
drag, startPoint x: 292, startPoint y: 191, endPoint x: 955, endPoint y: 197, distance: 662.9
click at [961, 197] on icon at bounding box center [965, 197] width 8 height 8
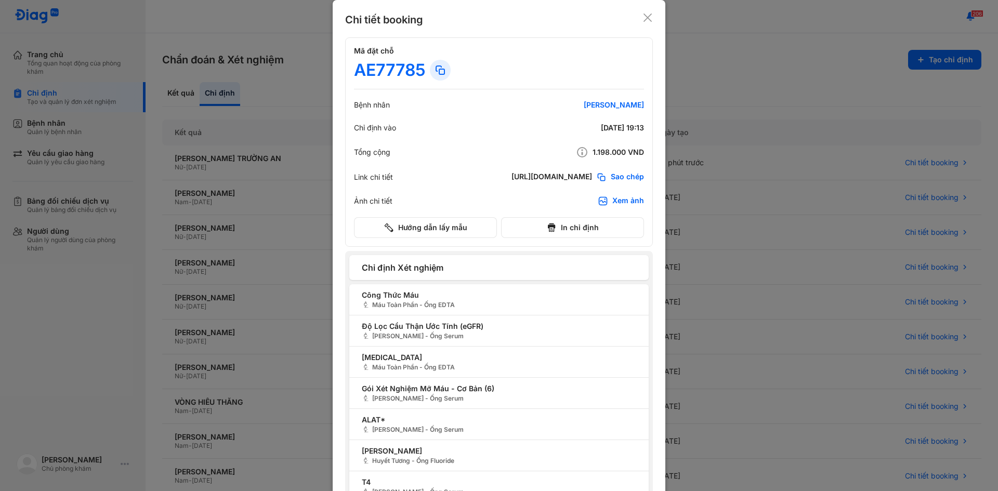
click at [643, 20] on icon at bounding box center [648, 17] width 10 height 10
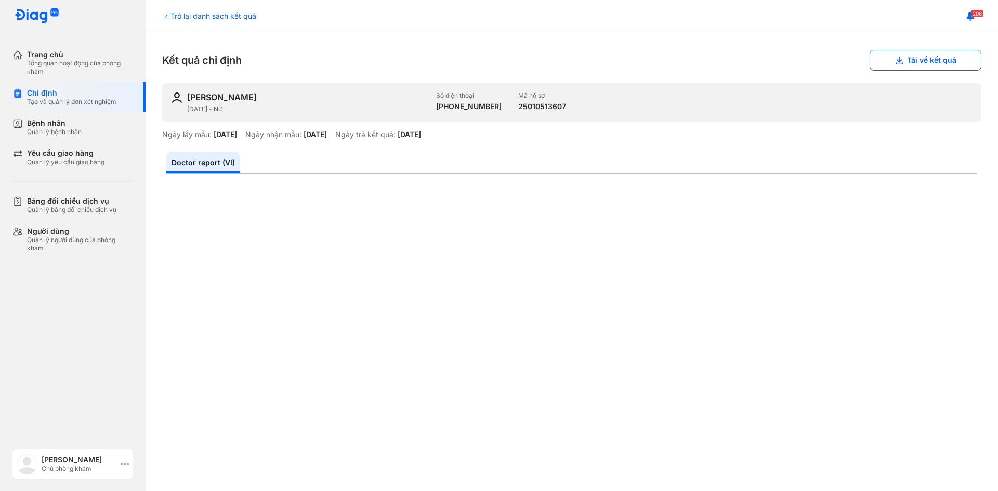
click at [86, 465] on div "Chủ phòng khám" at bounding box center [79, 469] width 75 height 8
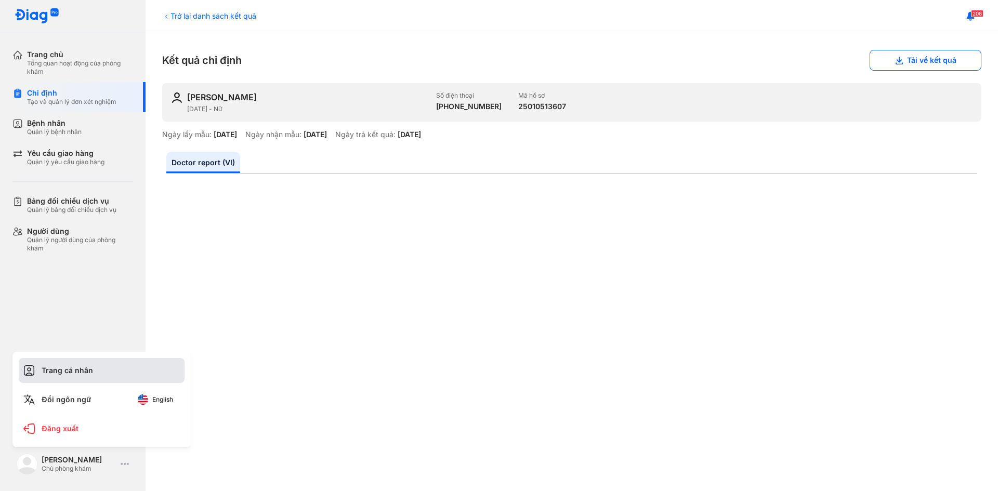
click at [67, 380] on div "Trang cá nhân" at bounding box center [102, 370] width 166 height 25
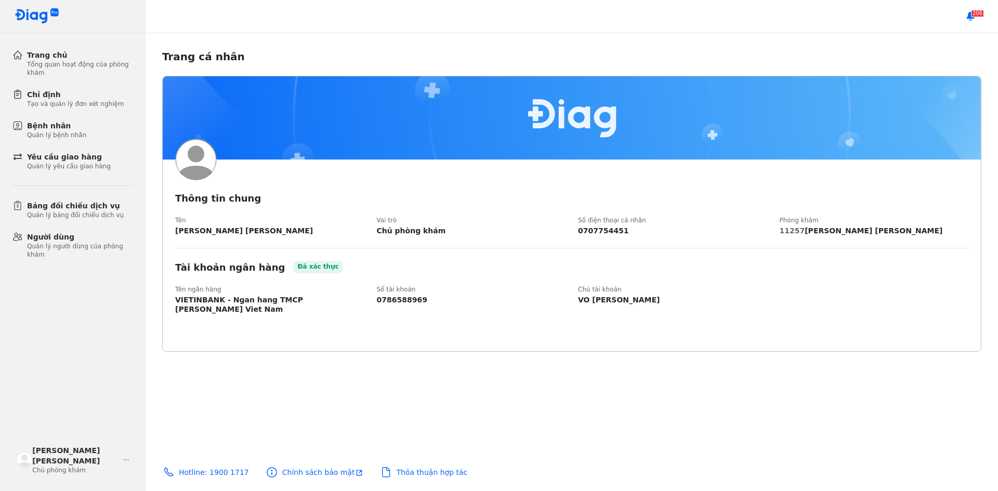
click at [390, 299] on div "0786588969" at bounding box center [471, 299] width 189 height 9
click at [293, 267] on div "Đã xác thực" at bounding box center [317, 267] width 49 height 12
click at [380, 473] on icon at bounding box center [386, 472] width 12 height 12
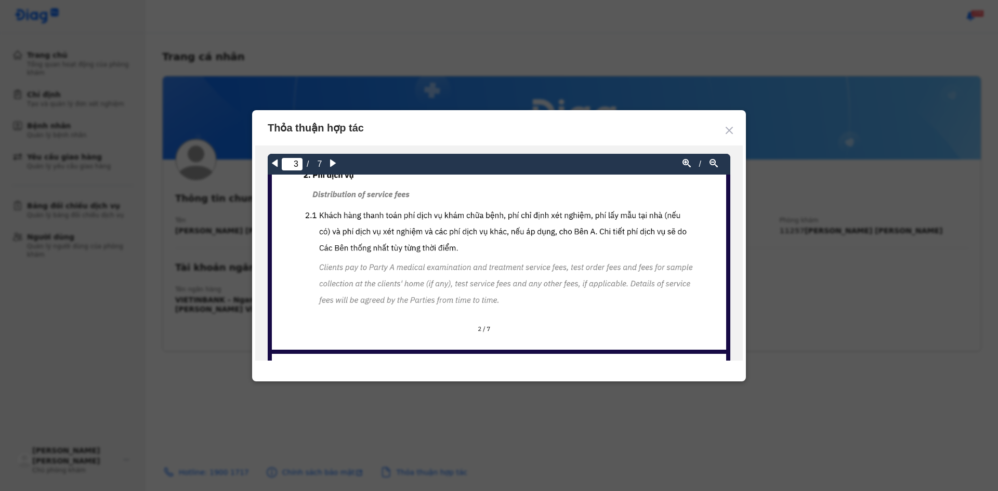
scroll to position [1196, 0]
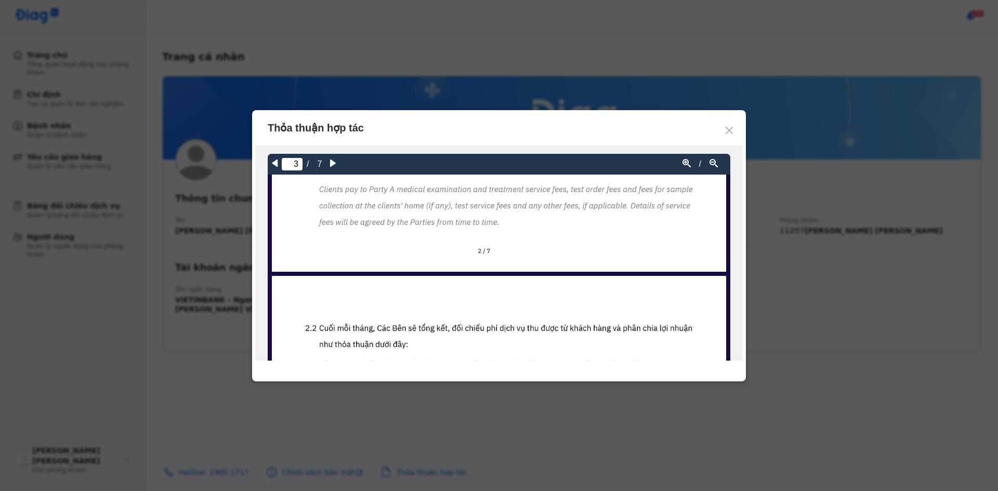
click at [730, 129] on use at bounding box center [729, 130] width 6 height 6
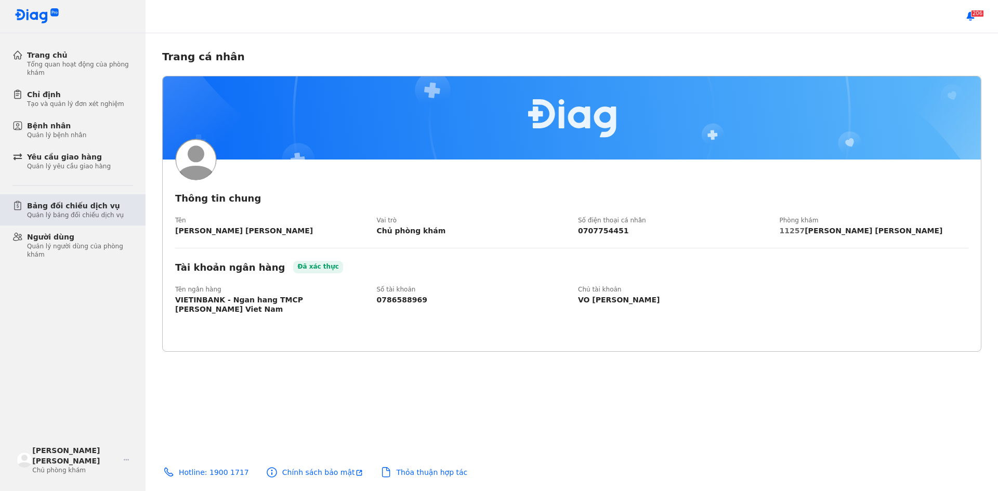
click at [89, 216] on div "Quản lý bảng đối chiếu dịch vụ" at bounding box center [75, 215] width 97 height 8
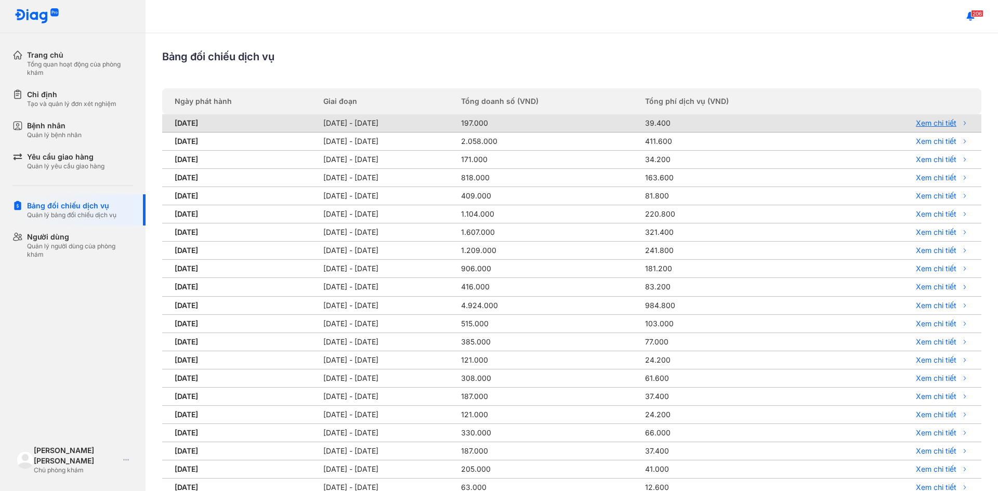
click at [934, 125] on link "Xem chi tiết" at bounding box center [905, 123] width 128 height 9
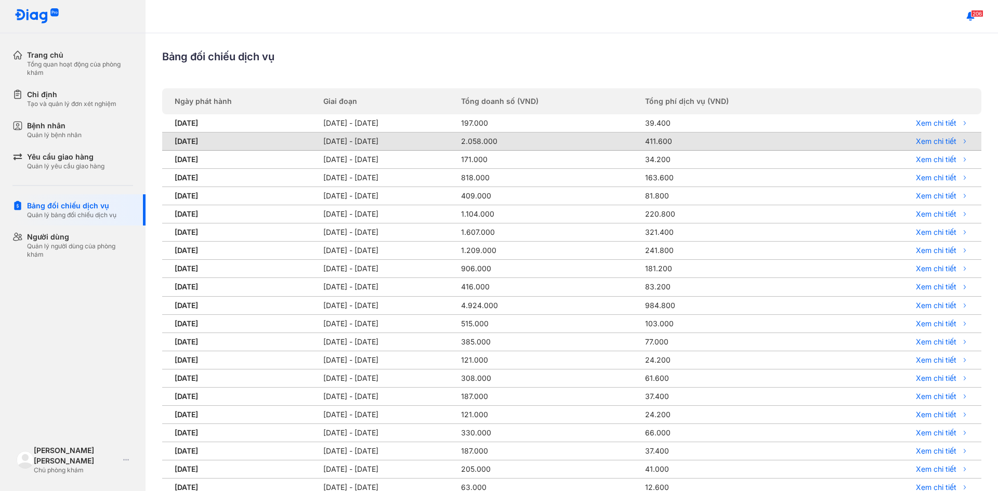
click at [920, 136] on td "Xem chi tiết" at bounding box center [908, 142] width 147 height 18
click at [918, 140] on link "Xem chi tiết" at bounding box center [905, 141] width 128 height 9
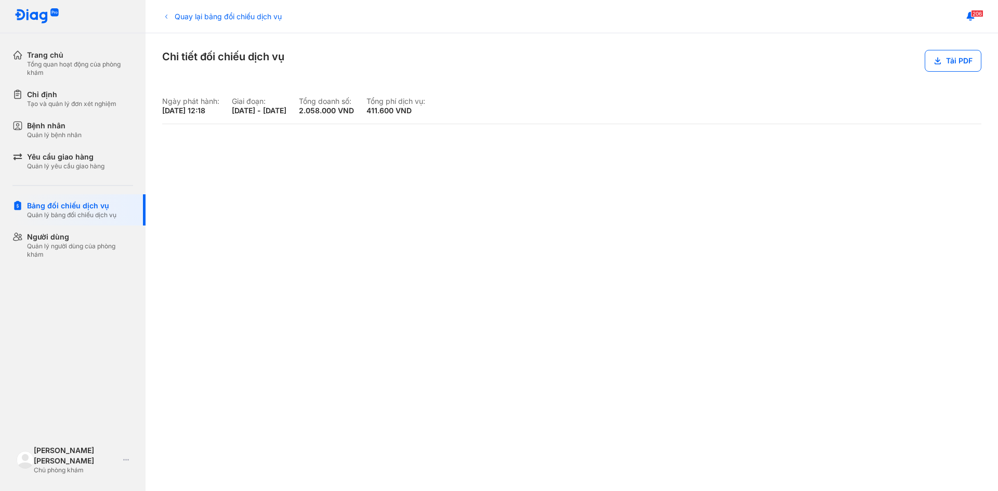
click at [946, 116] on div "Ngày phát hành: 11/08/2025 12:18 Giai đoạn: 01/07/2025 - 31/07/2025 Tổng doanh …" at bounding box center [571, 286] width 819 height 378
click at [84, 202] on div "Bảng đối chiếu dịch vụ" at bounding box center [71, 206] width 89 height 10
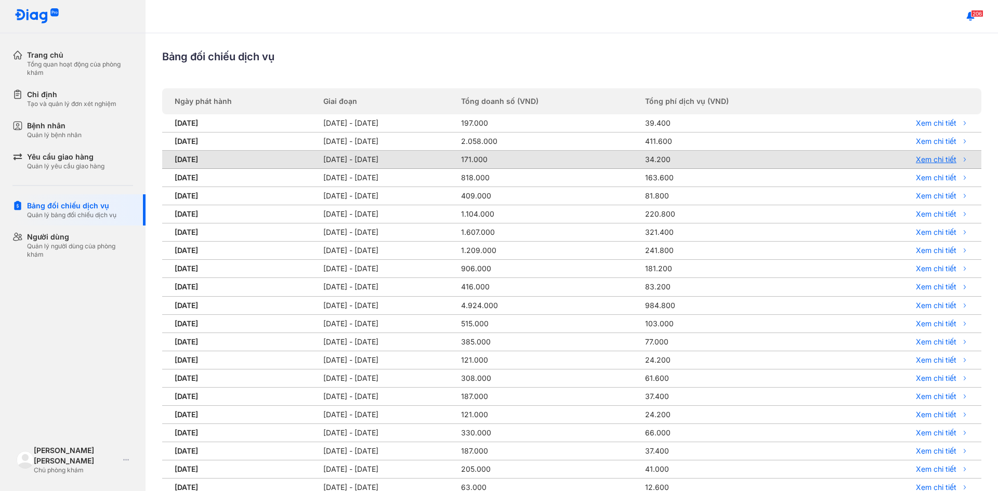
click at [923, 160] on link "Xem chi tiết" at bounding box center [905, 159] width 128 height 9
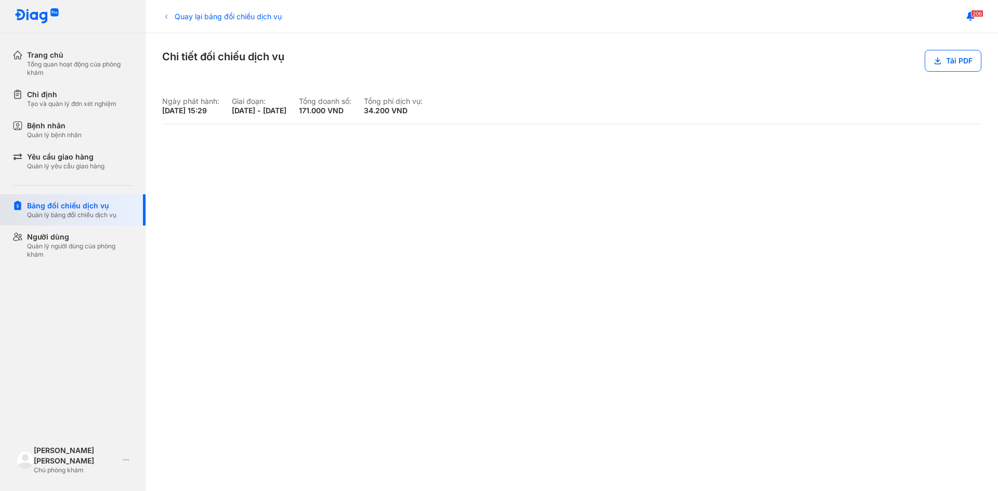
click at [88, 213] on div "Quản lý bảng đối chiếu dịch vụ" at bounding box center [71, 215] width 89 height 8
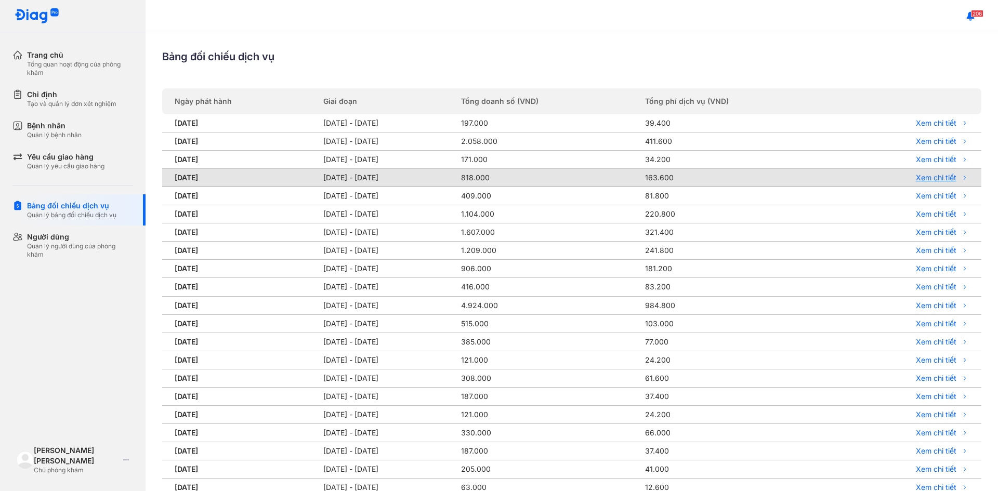
click at [933, 176] on link "Xem chi tiết" at bounding box center [905, 177] width 128 height 9
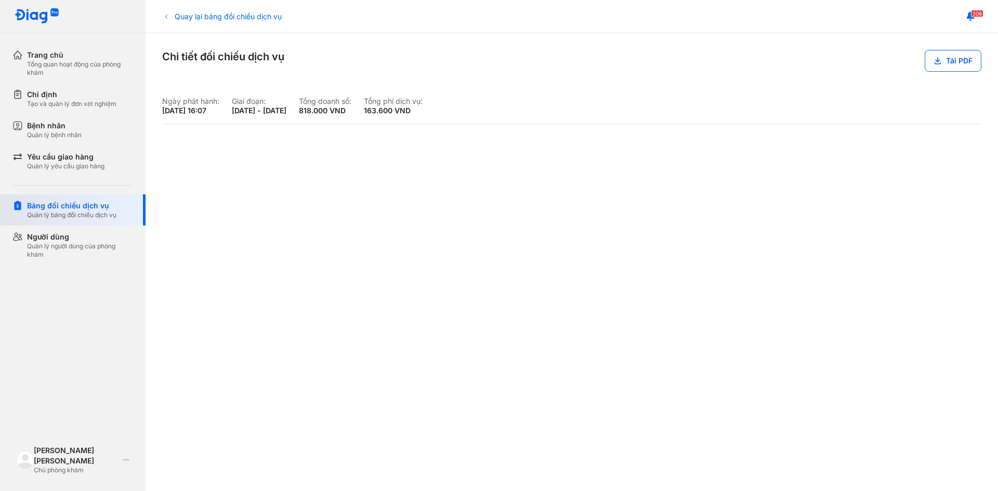
click at [76, 204] on div "Bảng đối chiếu dịch vụ" at bounding box center [71, 206] width 89 height 10
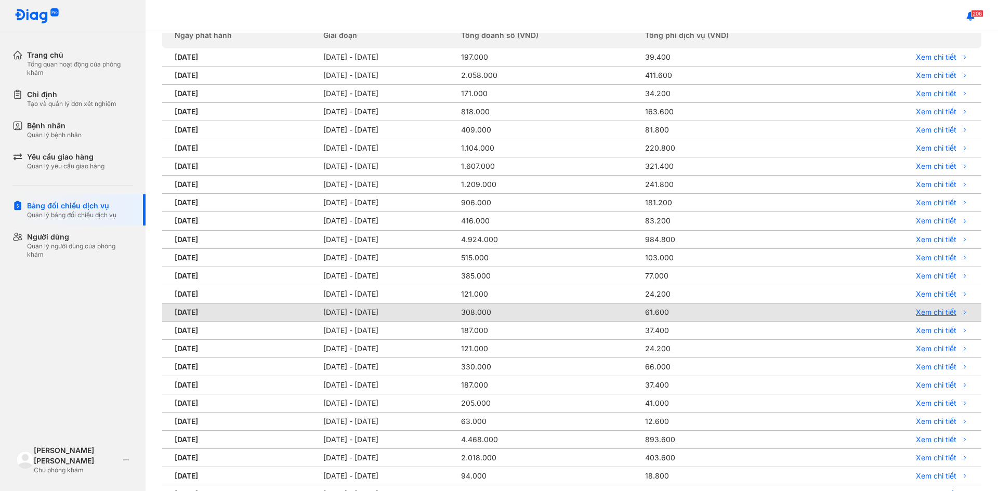
scroll to position [133, 0]
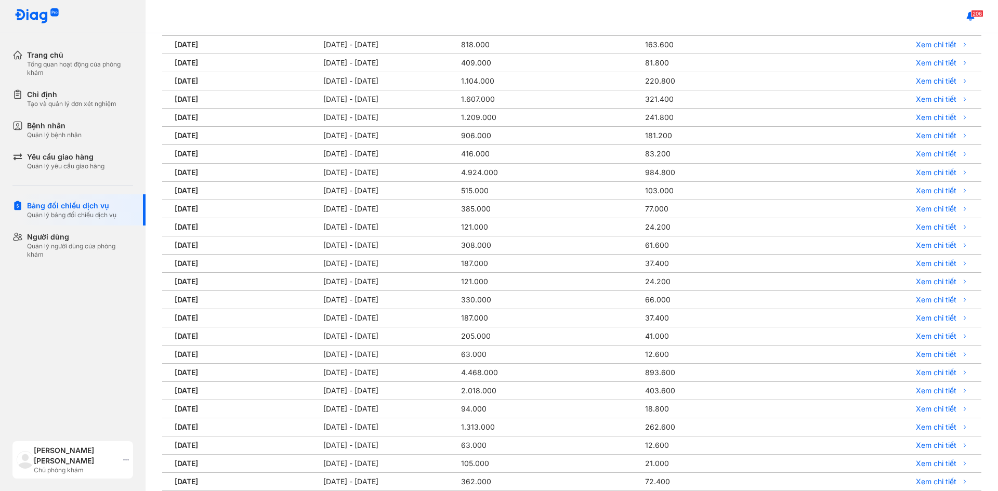
click at [53, 472] on div "Chủ phòng khám" at bounding box center [76, 470] width 85 height 8
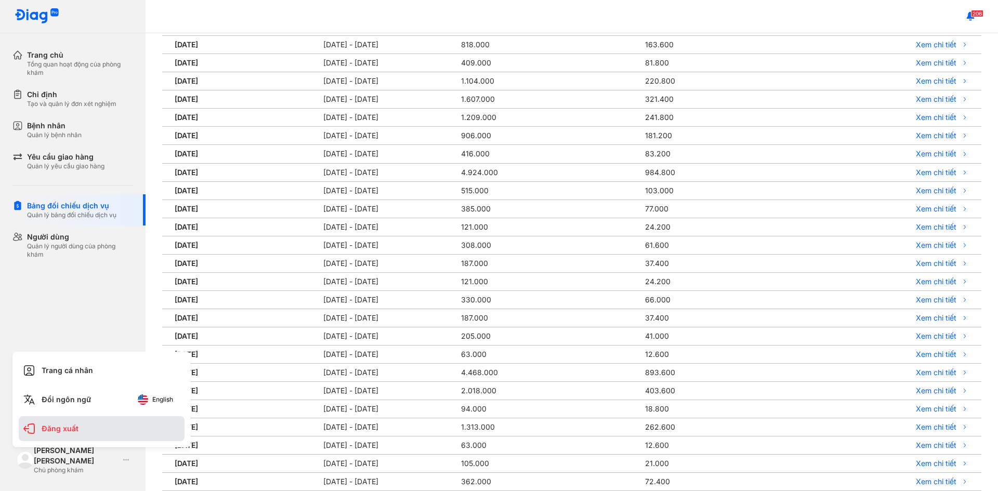
click at [71, 431] on div "Đăng xuất" at bounding box center [102, 428] width 166 height 25
